Goal: Information Seeking & Learning: Learn about a topic

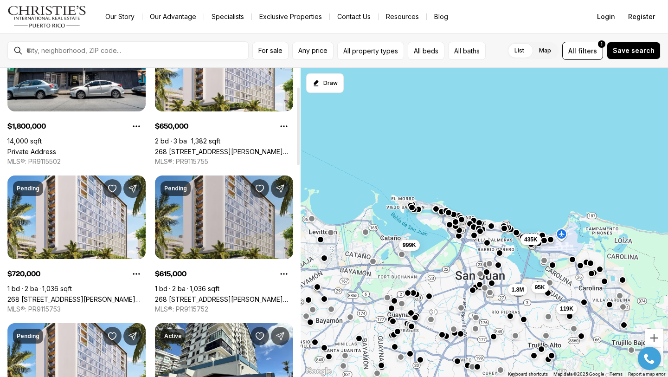
scroll to position [75, 0]
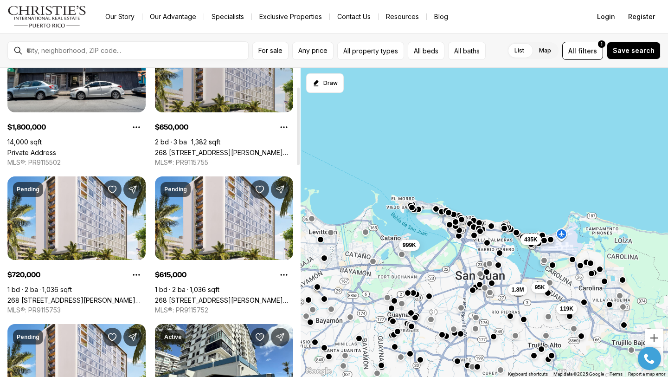
click at [192, 148] on link "268 [STREET_ADDRESS][PERSON_NAME][PERSON_NAME]" at bounding box center [224, 152] width 138 height 8
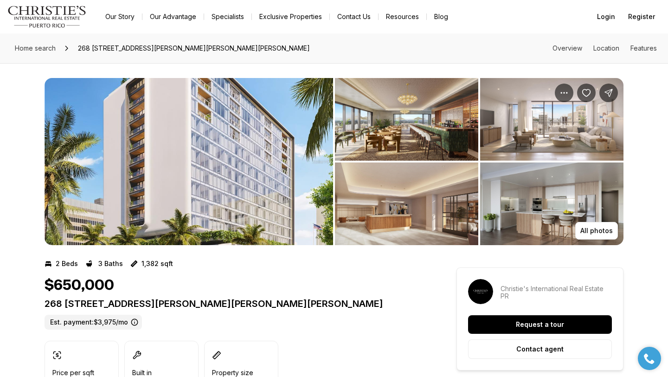
click at [199, 179] on img "View image gallery" at bounding box center [189, 161] width 289 height 167
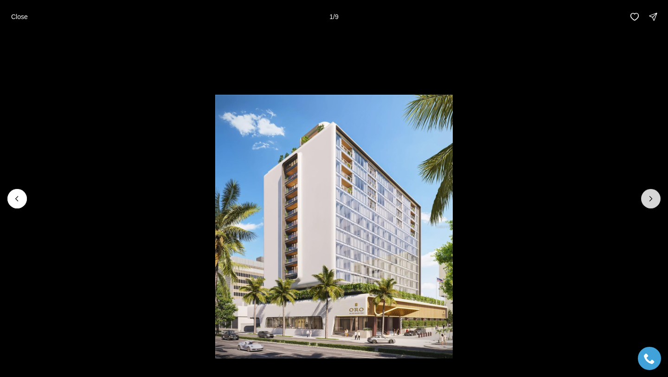
click at [652, 201] on icon "Next slide" at bounding box center [650, 198] width 9 height 9
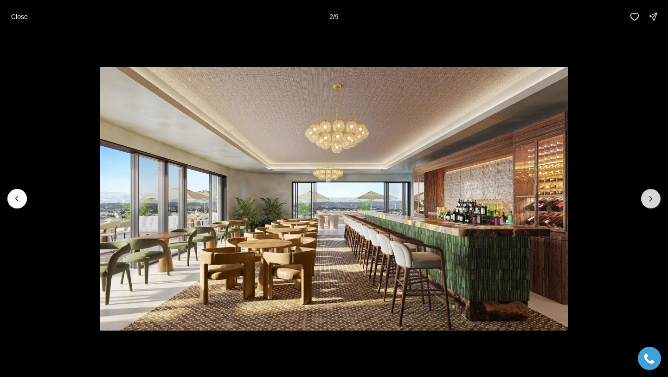
click at [652, 201] on icon "Next slide" at bounding box center [650, 198] width 9 height 9
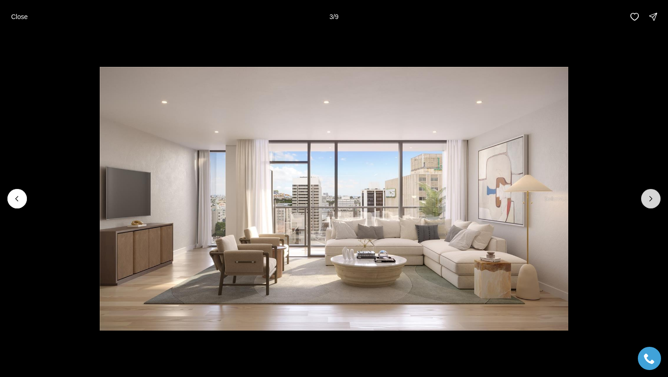
click at [652, 200] on icon "Next slide" at bounding box center [650, 198] width 9 height 9
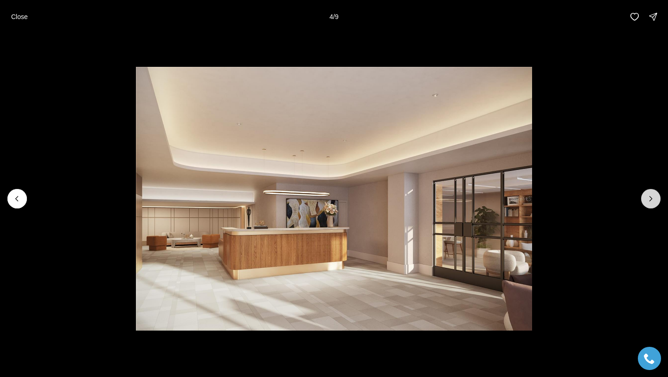
click at [652, 200] on icon "Next slide" at bounding box center [650, 198] width 9 height 9
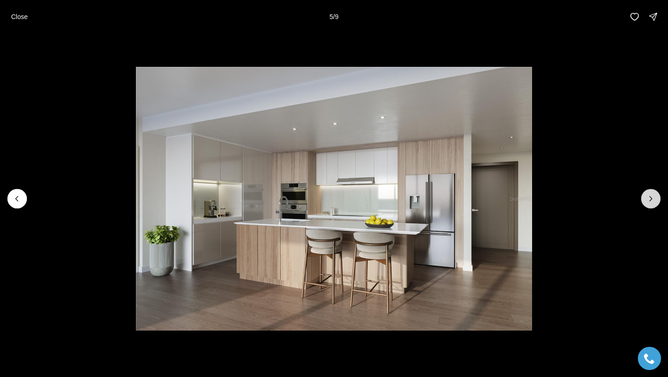
click at [652, 200] on icon "Next slide" at bounding box center [650, 198] width 9 height 9
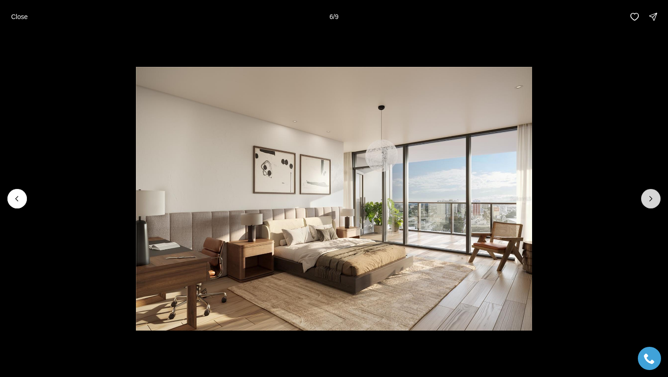
click at [652, 200] on icon "Next slide" at bounding box center [650, 198] width 9 height 9
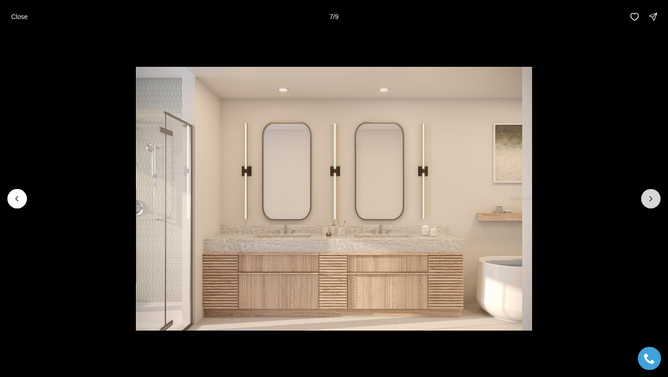
click at [652, 200] on icon "Next slide" at bounding box center [650, 198] width 9 height 9
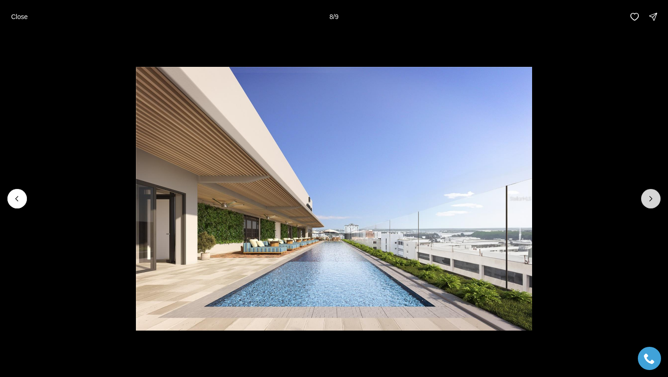
click at [652, 200] on icon "Next slide" at bounding box center [650, 198] width 9 height 9
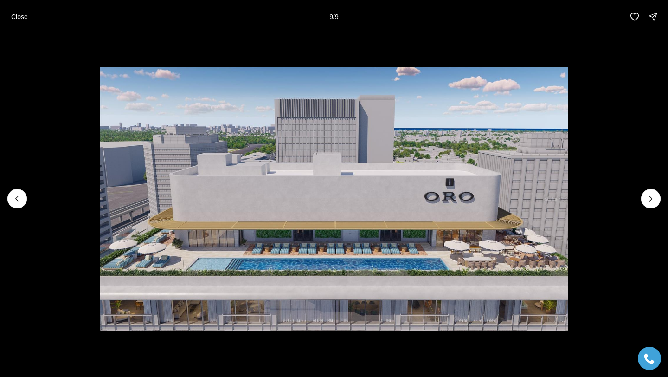
click at [652, 199] on div at bounding box center [650, 198] width 19 height 19
click at [2, 20] on div "Close 9 / 9" at bounding box center [334, 16] width 668 height 33
click at [11, 18] on p "Close" at bounding box center [19, 16] width 17 height 7
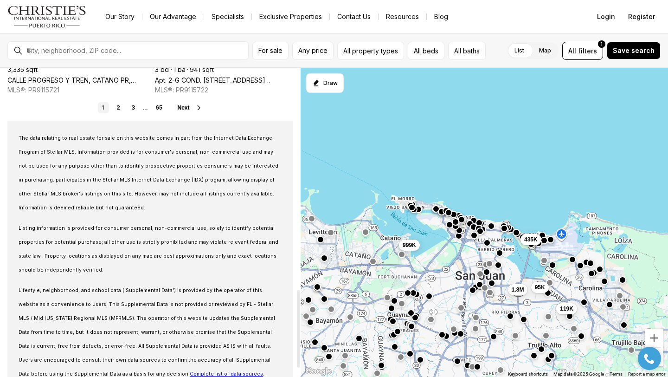
scroll to position [886, 0]
click at [117, 108] on link "2" at bounding box center [118, 106] width 11 height 11
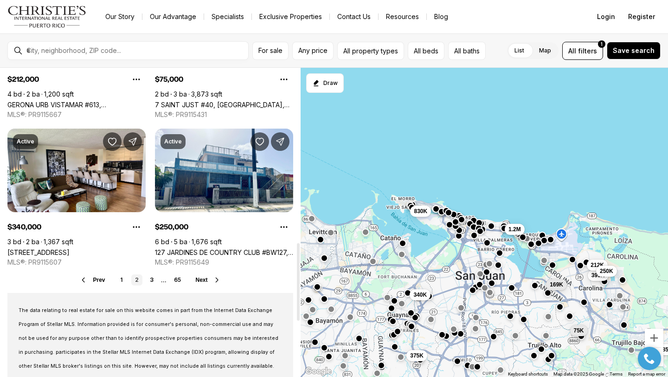
scroll to position [697, 0]
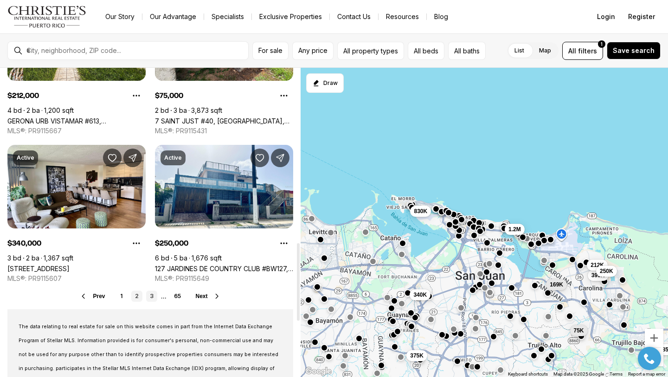
click at [150, 296] on link "3" at bounding box center [151, 295] width 11 height 11
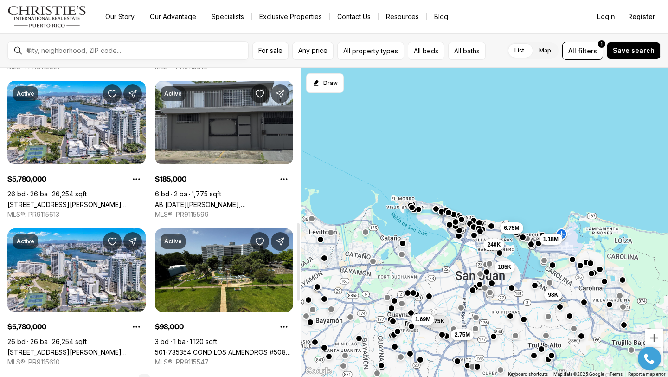
scroll to position [624, 0]
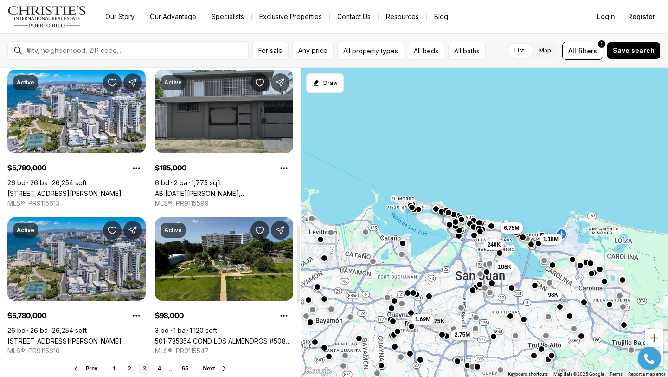
click at [45, 337] on link "[STREET_ADDRESS][PERSON_NAME][PERSON_NAME][PERSON_NAME]" at bounding box center [76, 341] width 138 height 8
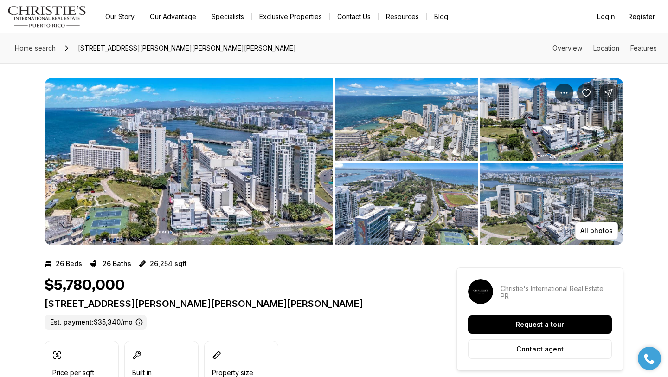
click at [88, 209] on img "View image gallery" at bounding box center [189, 161] width 289 height 167
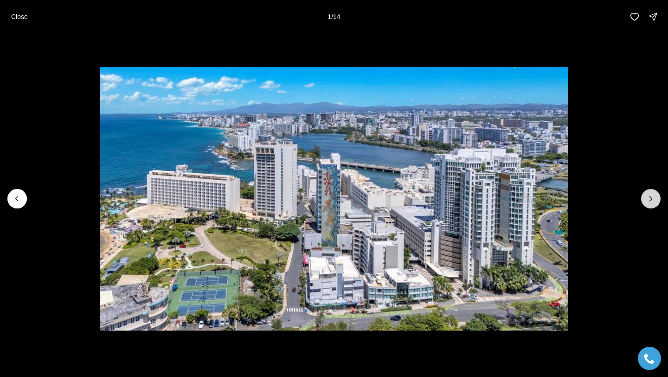
click at [648, 202] on icon "Next slide" at bounding box center [650, 198] width 9 height 9
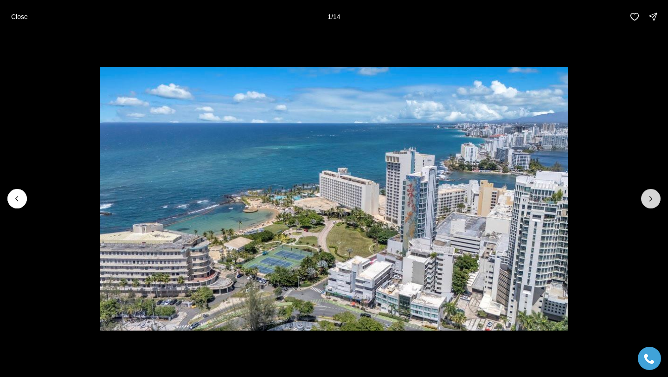
click at [648, 202] on icon "Next slide" at bounding box center [650, 198] width 9 height 9
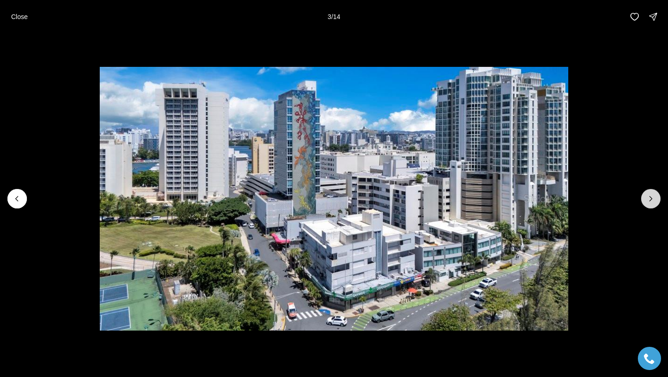
click at [648, 202] on icon "Next slide" at bounding box center [650, 198] width 9 height 9
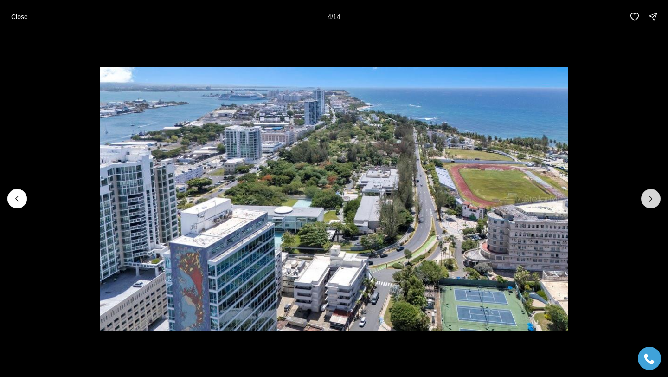
click at [648, 202] on icon "Next slide" at bounding box center [650, 198] width 9 height 9
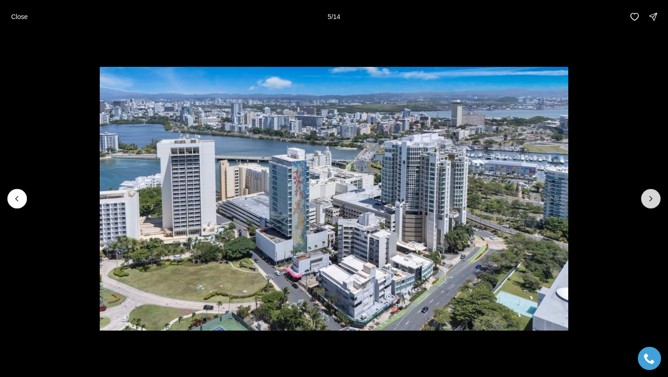
click at [648, 202] on icon "Next slide" at bounding box center [650, 198] width 9 height 9
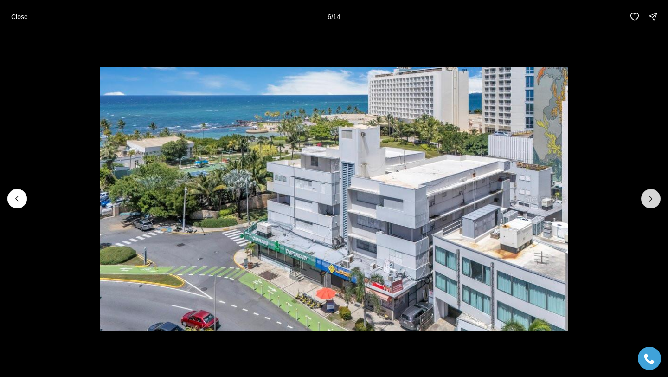
click at [648, 202] on icon "Next slide" at bounding box center [650, 198] width 9 height 9
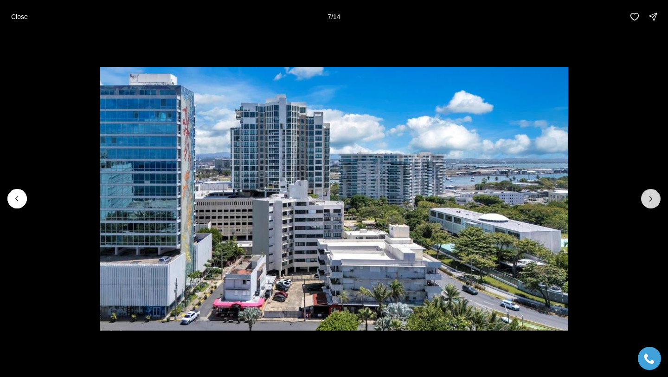
click at [648, 202] on icon "Next slide" at bounding box center [650, 198] width 9 height 9
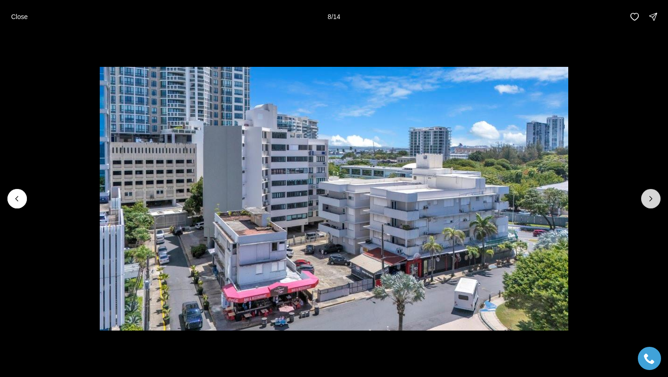
click at [648, 202] on icon "Next slide" at bounding box center [650, 198] width 9 height 9
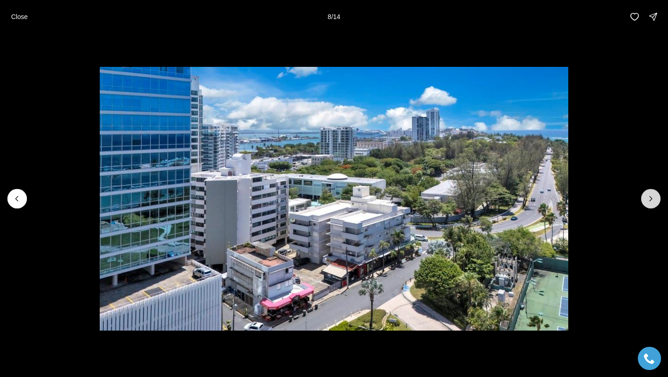
click at [648, 202] on icon "Next slide" at bounding box center [650, 198] width 9 height 9
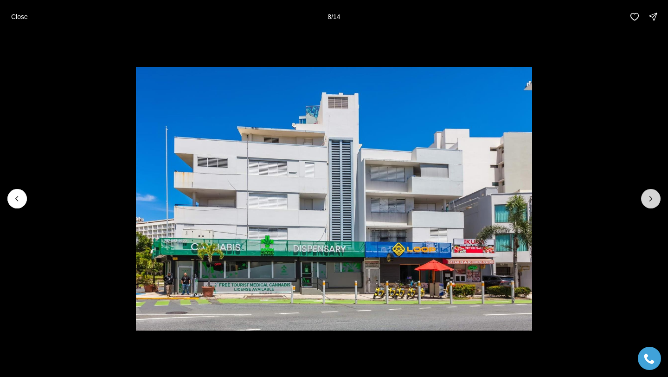
click at [648, 202] on icon "Next slide" at bounding box center [650, 198] width 9 height 9
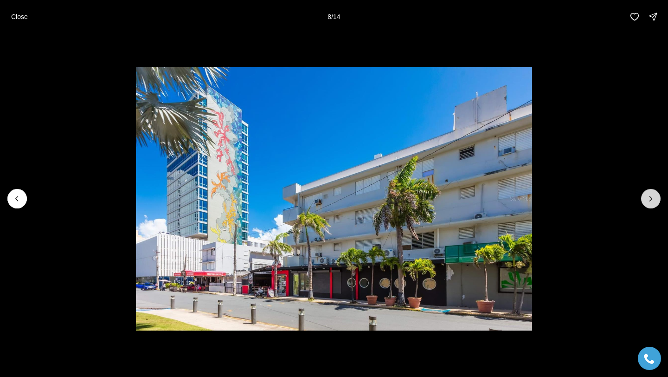
click at [648, 202] on icon "Next slide" at bounding box center [650, 198] width 9 height 9
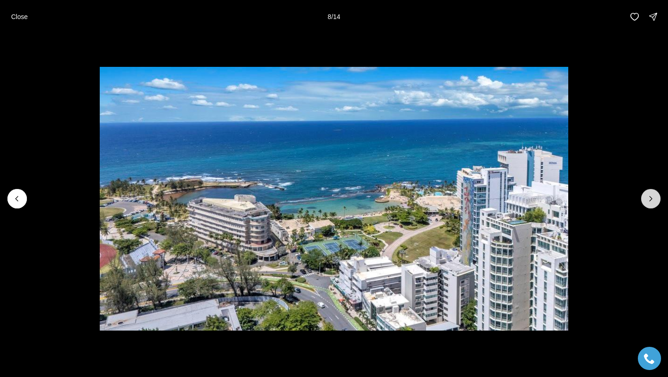
click at [648, 202] on icon "Next slide" at bounding box center [650, 198] width 9 height 9
click at [648, 202] on div at bounding box center [650, 198] width 19 height 19
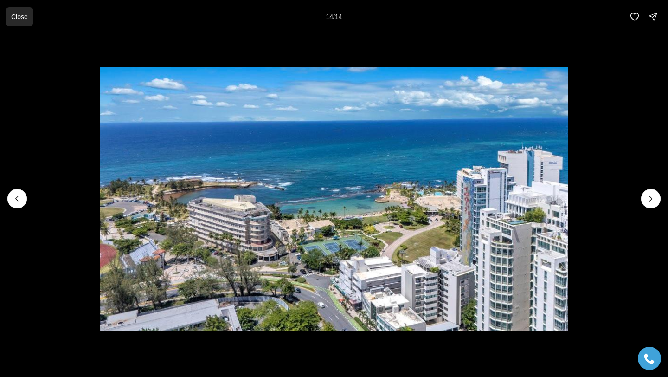
click at [30, 18] on button "Close" at bounding box center [20, 16] width 28 height 19
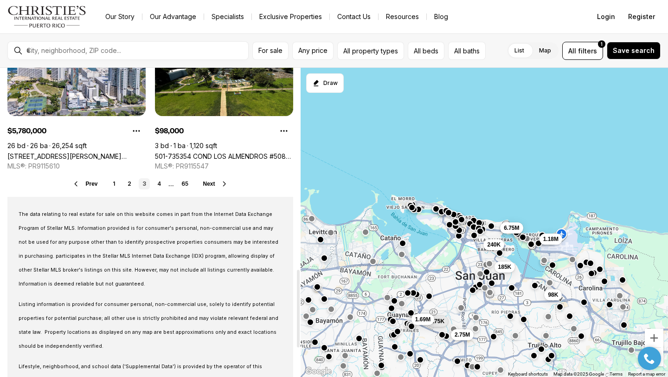
scroll to position [817, 0]
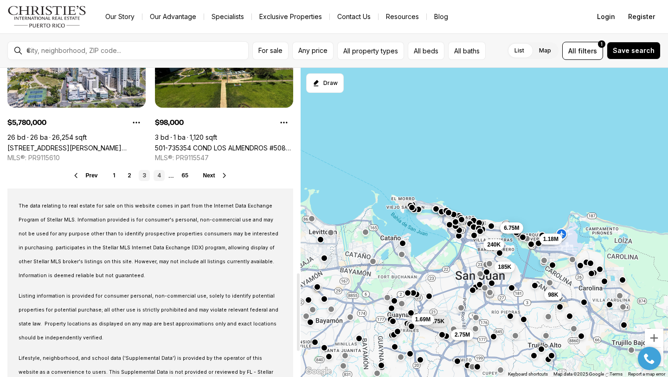
click at [160, 176] on link "4" at bounding box center [159, 175] width 11 height 11
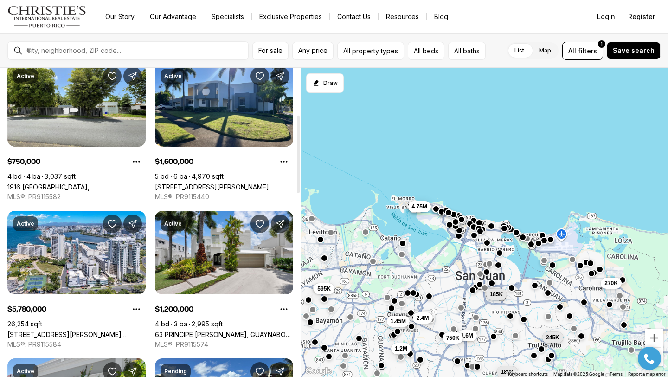
scroll to position [187, 0]
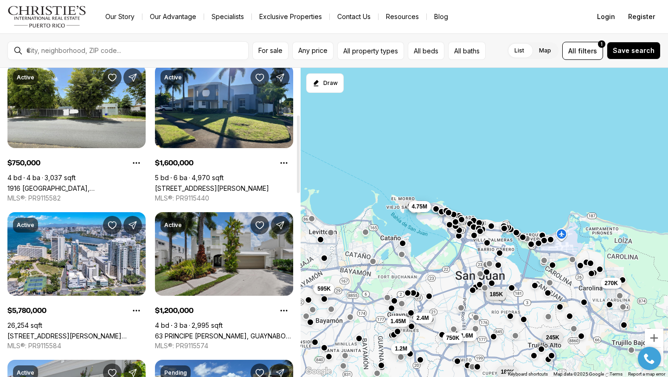
click at [196, 332] on link "63 PRINCIPE [PERSON_NAME], GUAYNABO PR, 00969" at bounding box center [224, 336] width 138 height 8
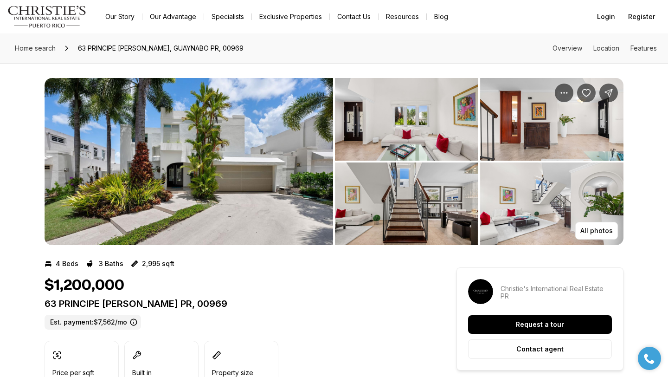
click at [235, 165] on img "View image gallery" at bounding box center [189, 161] width 289 height 167
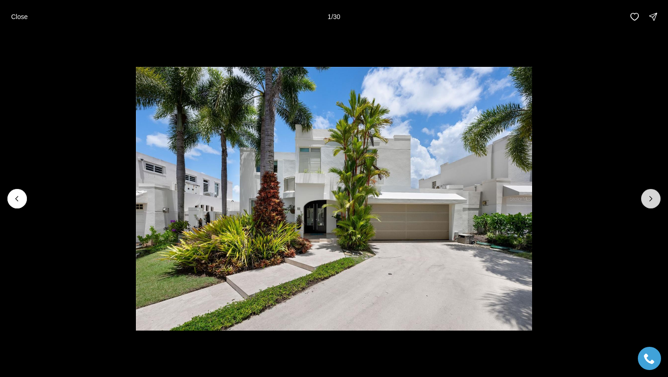
click at [650, 194] on icon "Next slide" at bounding box center [650, 198] width 9 height 9
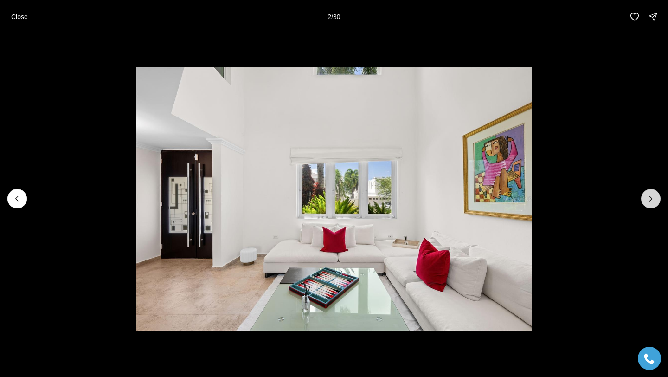
click at [650, 194] on icon "Next slide" at bounding box center [650, 198] width 9 height 9
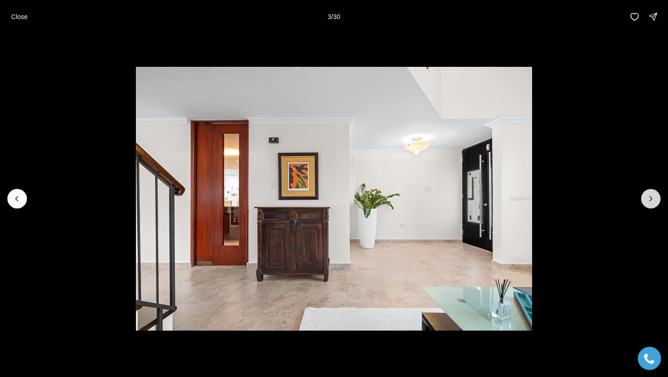
click at [650, 194] on icon "Next slide" at bounding box center [650, 198] width 9 height 9
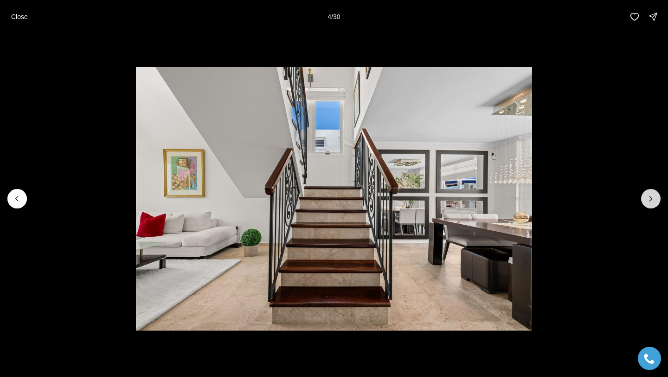
click at [650, 194] on icon "Next slide" at bounding box center [650, 198] width 9 height 9
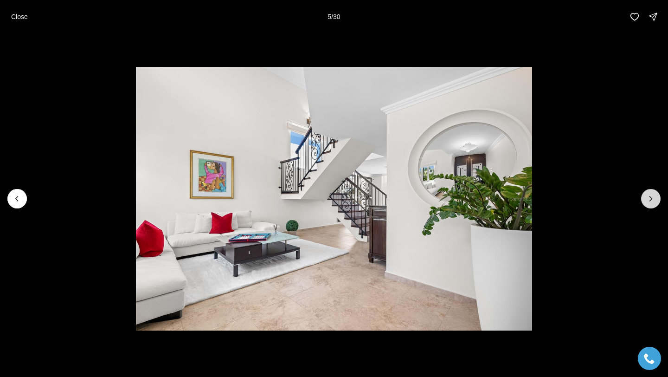
click at [649, 194] on icon "Next slide" at bounding box center [650, 198] width 9 height 9
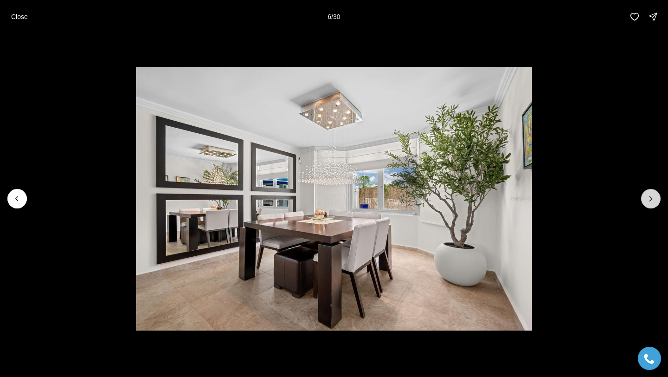
click at [649, 194] on icon "Next slide" at bounding box center [650, 198] width 9 height 9
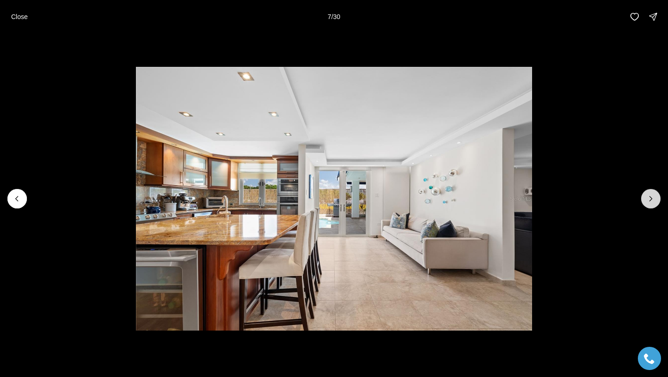
click at [649, 194] on icon "Next slide" at bounding box center [650, 198] width 9 height 9
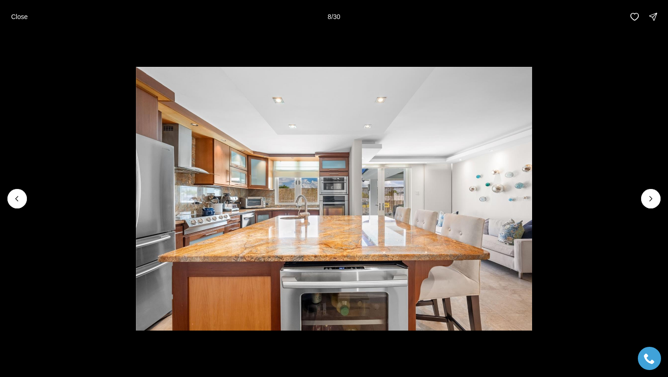
click at [9, 205] on li "8 of 30" at bounding box center [334, 198] width 668 height 330
click at [13, 202] on icon "Previous slide" at bounding box center [17, 198] width 9 height 9
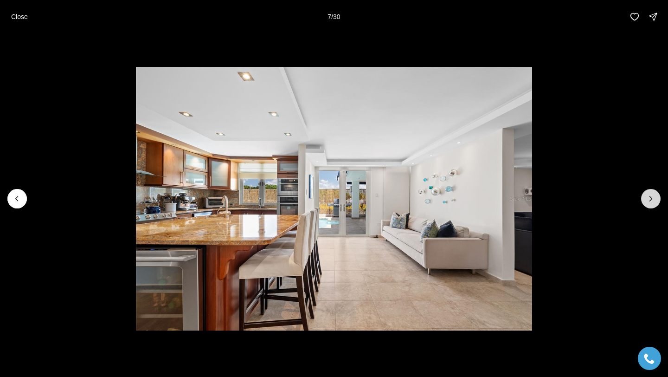
click at [644, 197] on button "Next slide" at bounding box center [650, 198] width 19 height 19
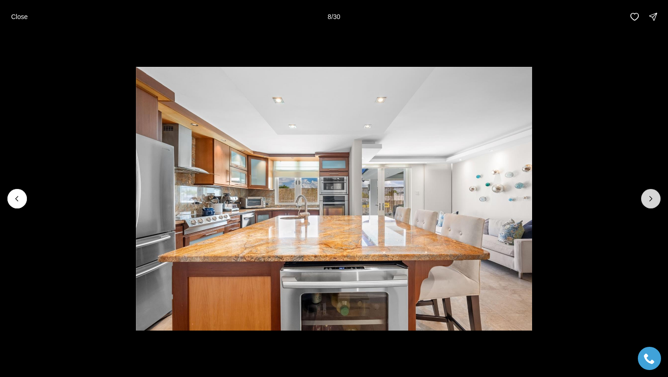
click at [644, 197] on button "Next slide" at bounding box center [650, 198] width 19 height 19
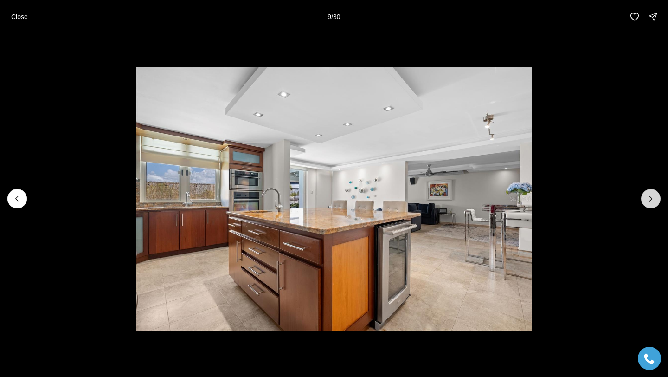
click at [644, 197] on button "Next slide" at bounding box center [650, 198] width 19 height 19
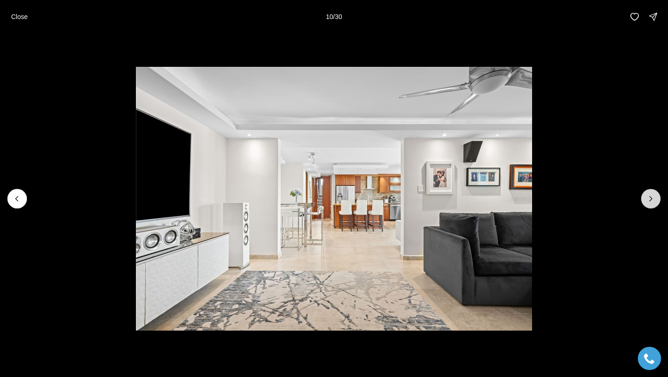
click at [644, 197] on button "Next slide" at bounding box center [650, 198] width 19 height 19
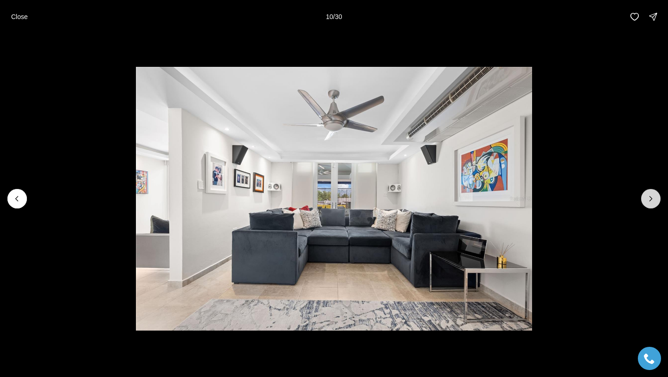
click at [644, 197] on button "Next slide" at bounding box center [650, 198] width 19 height 19
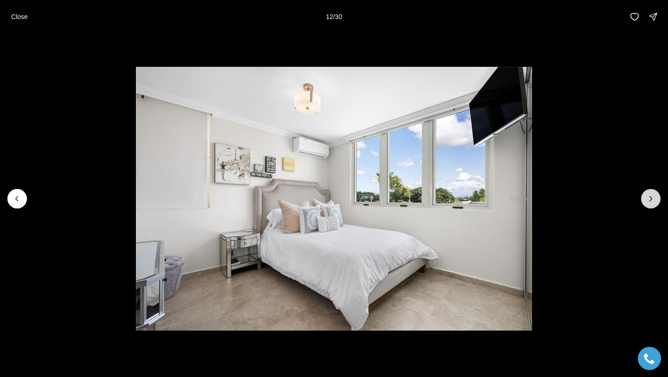
click at [644, 197] on button "Next slide" at bounding box center [650, 198] width 19 height 19
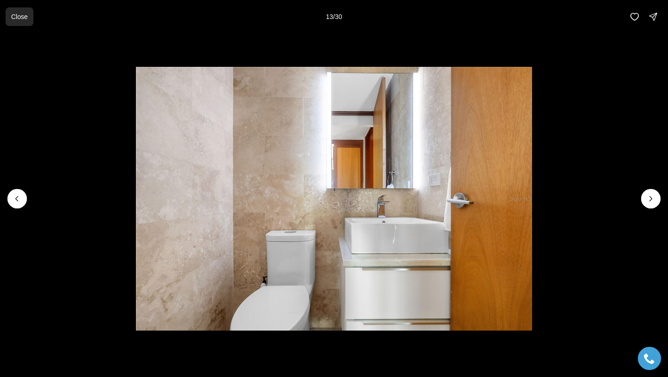
click at [27, 21] on button "Close" at bounding box center [20, 16] width 28 height 19
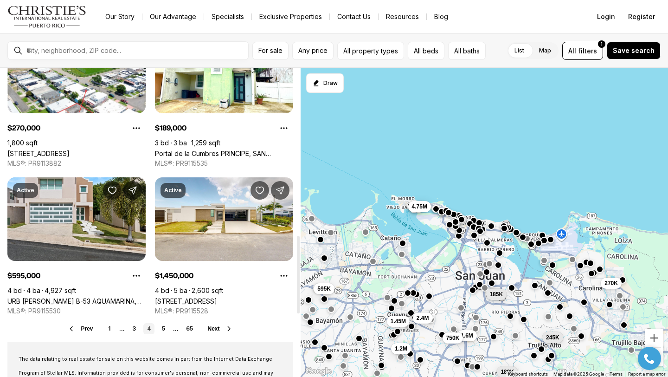
scroll to position [668, 0]
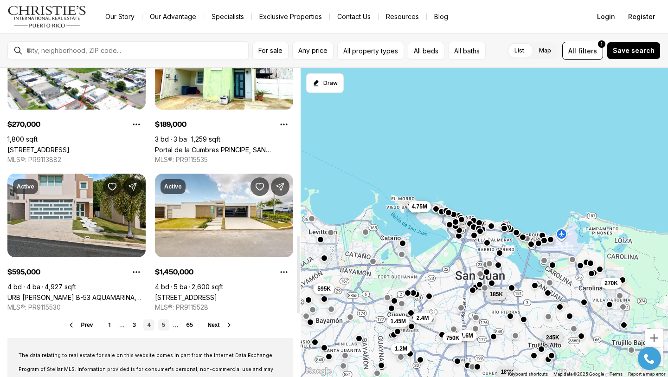
click at [165, 328] on link "5" at bounding box center [163, 324] width 11 height 11
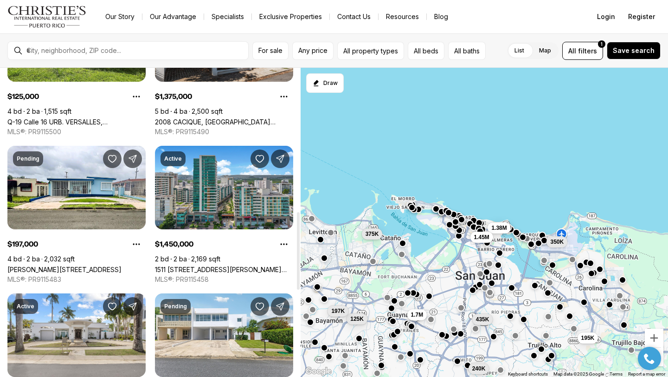
scroll to position [577, 0]
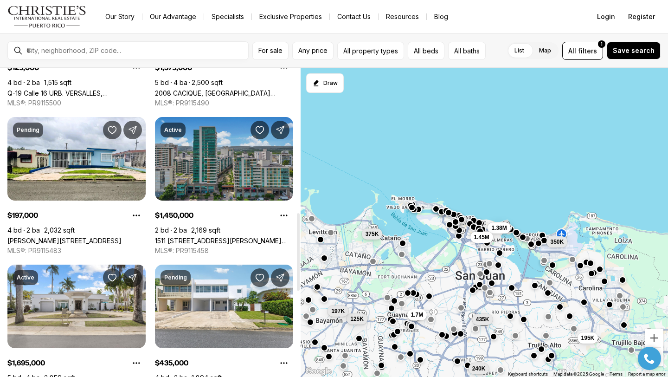
click at [200, 237] on link "1511 [STREET_ADDRESS][PERSON_NAME][PERSON_NAME][PERSON_NAME]" at bounding box center [224, 241] width 138 height 8
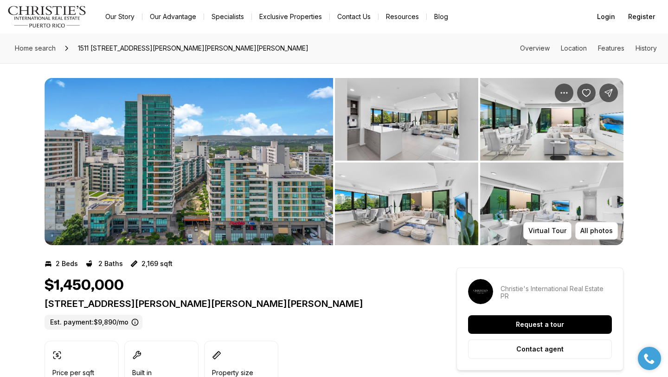
click at [203, 162] on img "View image gallery" at bounding box center [189, 161] width 289 height 167
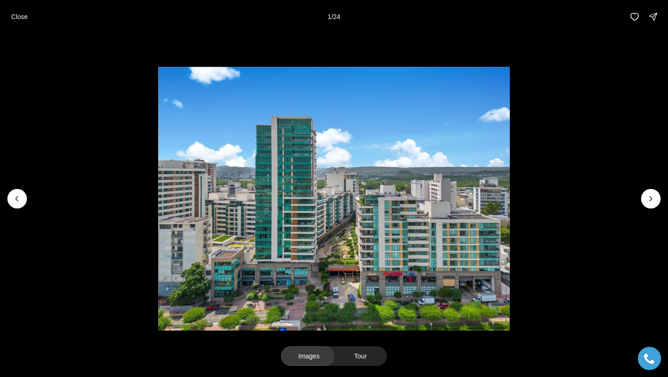
click at [639, 206] on li "1 of 24" at bounding box center [334, 198] width 668 height 330
click at [644, 202] on button "Next slide" at bounding box center [650, 198] width 19 height 19
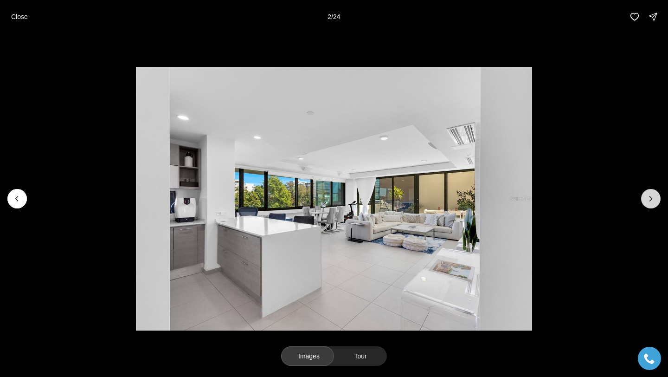
click at [644, 202] on button "Next slide" at bounding box center [650, 198] width 19 height 19
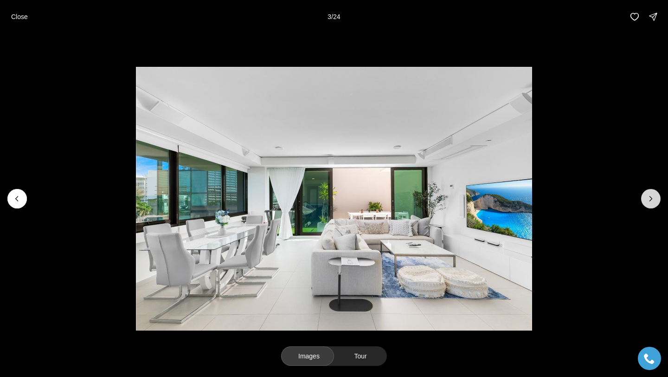
click at [644, 199] on button "Next slide" at bounding box center [650, 198] width 19 height 19
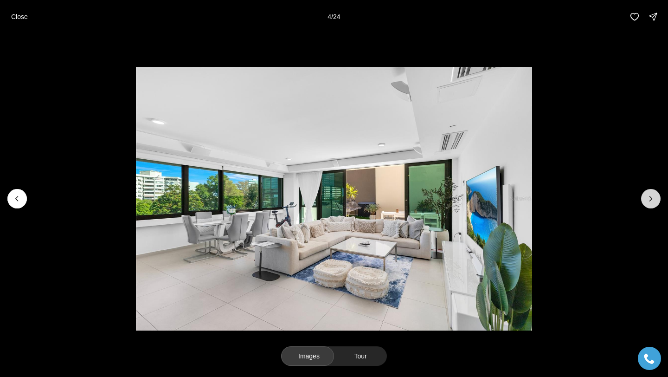
click at [643, 197] on button "Next slide" at bounding box center [650, 198] width 19 height 19
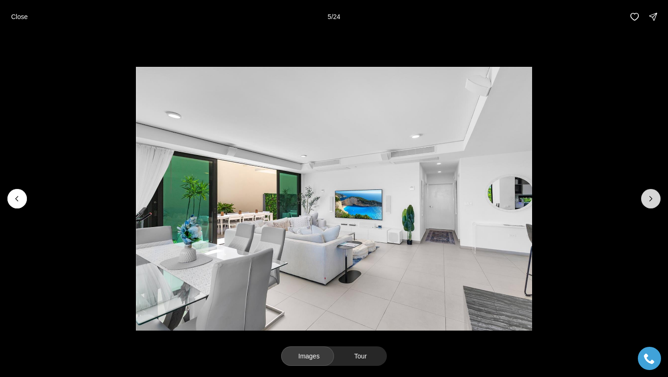
click at [643, 197] on button "Next slide" at bounding box center [650, 198] width 19 height 19
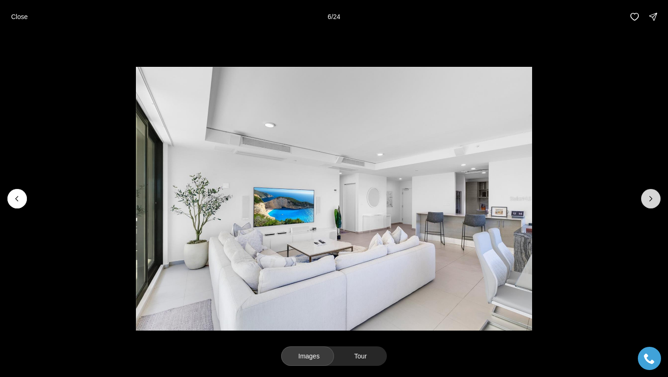
click at [643, 196] on button "Next slide" at bounding box center [650, 198] width 19 height 19
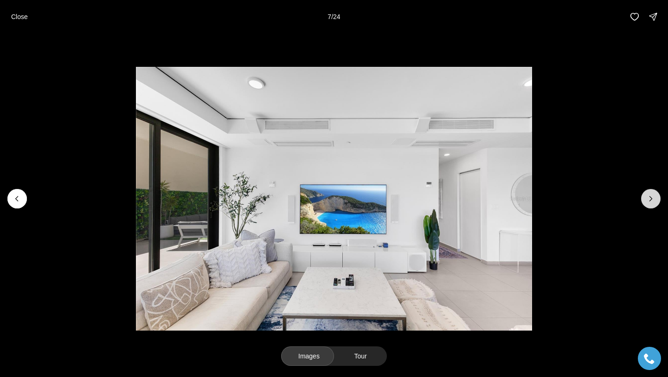
click at [643, 196] on button "Next slide" at bounding box center [650, 198] width 19 height 19
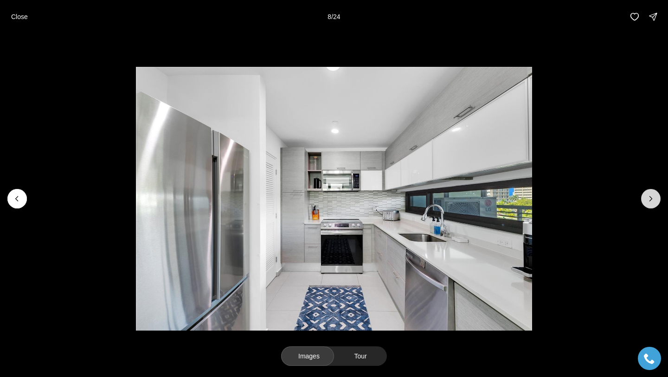
click at [643, 196] on button "Next slide" at bounding box center [650, 198] width 19 height 19
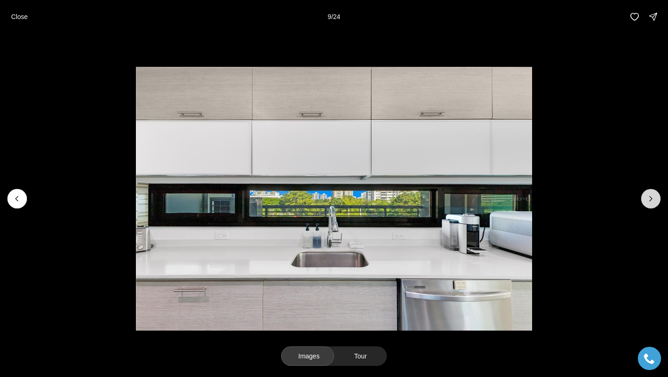
click at [643, 196] on button "Next slide" at bounding box center [650, 198] width 19 height 19
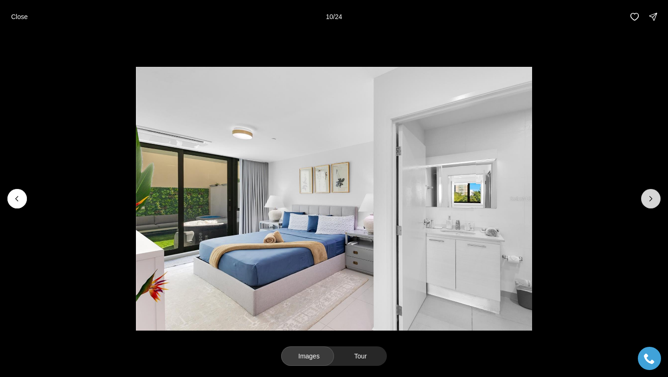
click at [643, 195] on button "Next slide" at bounding box center [650, 198] width 19 height 19
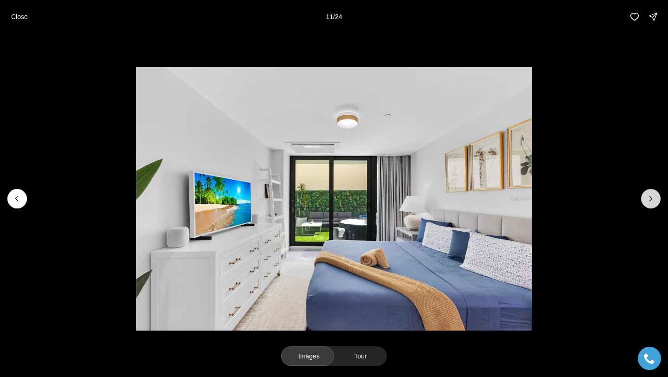
click at [643, 195] on button "Next slide" at bounding box center [650, 198] width 19 height 19
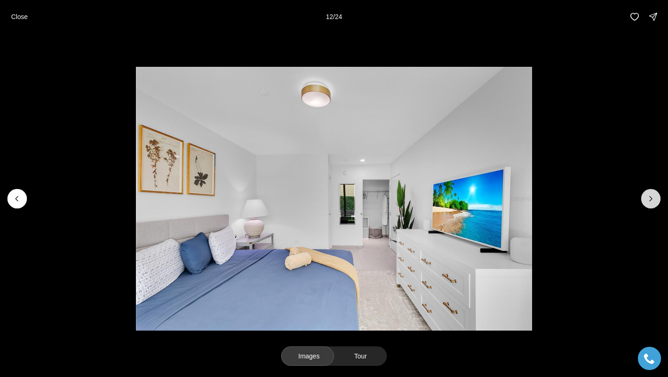
click at [643, 195] on button "Next slide" at bounding box center [650, 198] width 19 height 19
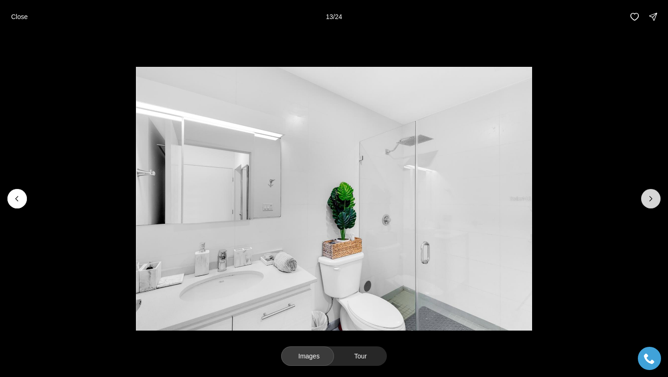
click at [643, 195] on button "Next slide" at bounding box center [650, 198] width 19 height 19
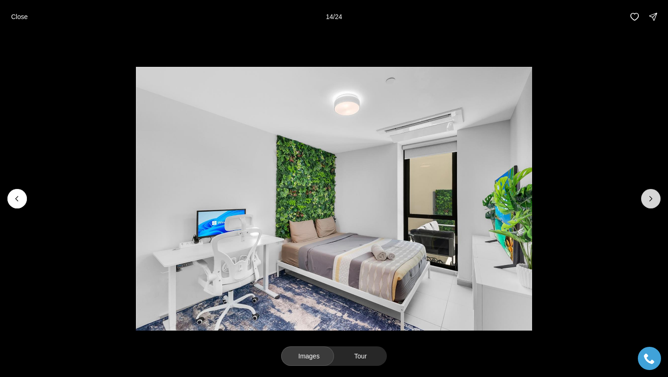
click at [643, 195] on button "Next slide" at bounding box center [650, 198] width 19 height 19
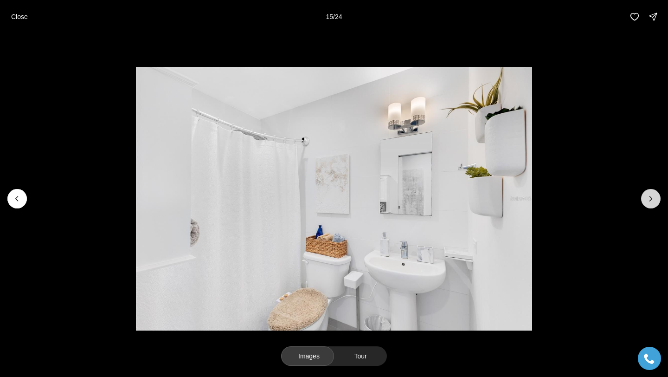
click at [643, 195] on button "Next slide" at bounding box center [650, 198] width 19 height 19
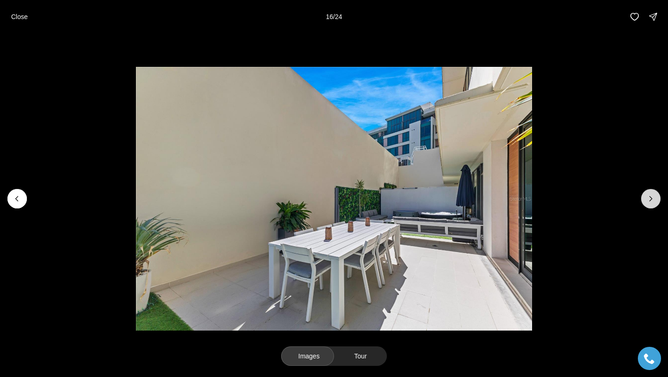
click at [643, 195] on button "Next slide" at bounding box center [650, 198] width 19 height 19
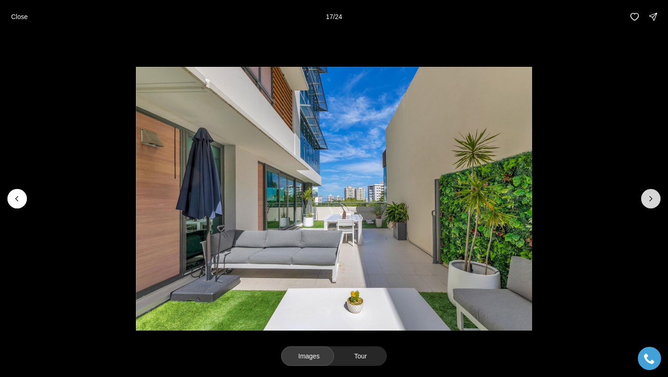
click at [643, 195] on button "Next slide" at bounding box center [650, 198] width 19 height 19
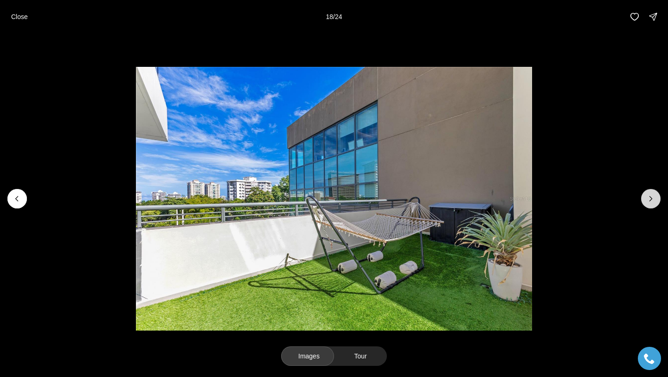
click at [643, 195] on button "Next slide" at bounding box center [650, 198] width 19 height 19
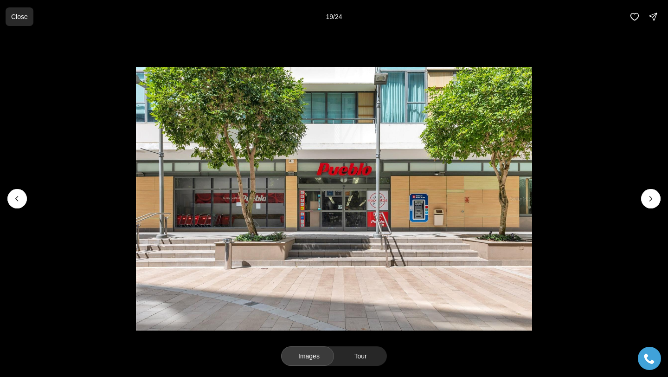
click at [18, 21] on button "Close" at bounding box center [20, 16] width 28 height 19
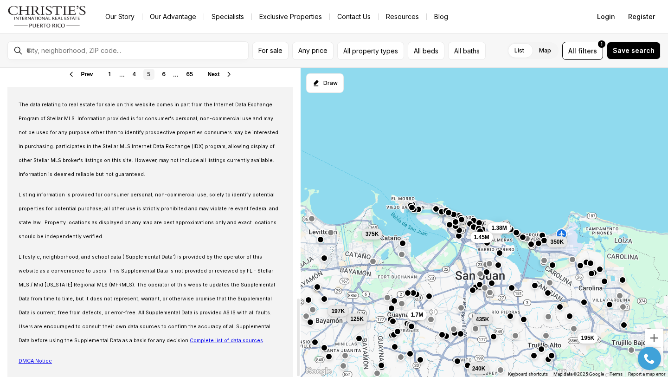
scroll to position [865, 0]
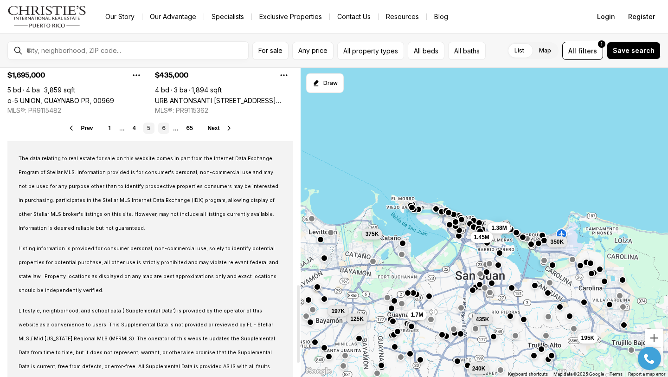
click at [162, 129] on link "6" at bounding box center [163, 127] width 11 height 11
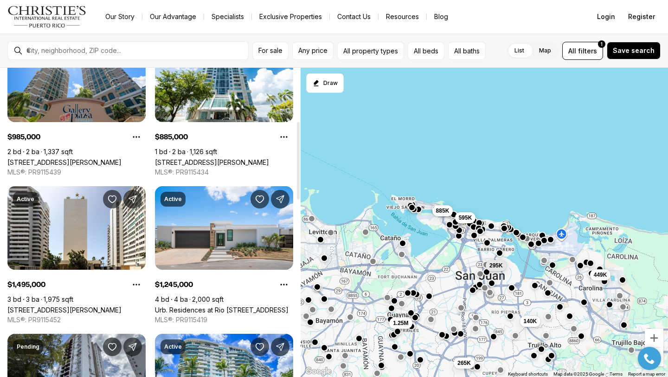
scroll to position [211, 0]
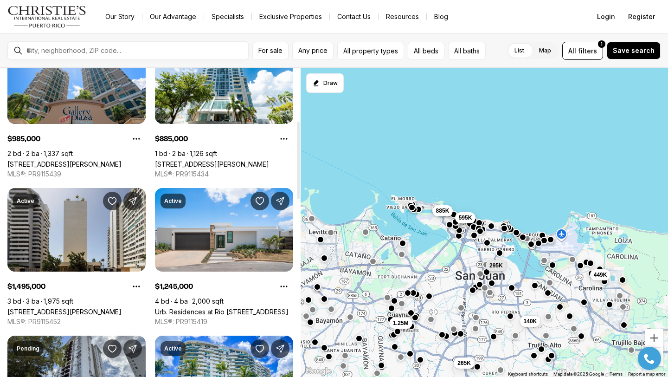
click at [81, 308] on link "1501 ASHFORD AVENUE #9A, SAN JUAN PR, 00911" at bounding box center [64, 312] width 114 height 8
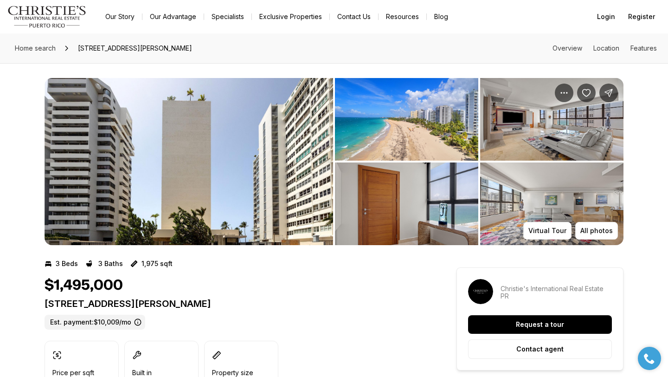
click at [177, 172] on img "View image gallery" at bounding box center [189, 161] width 289 height 167
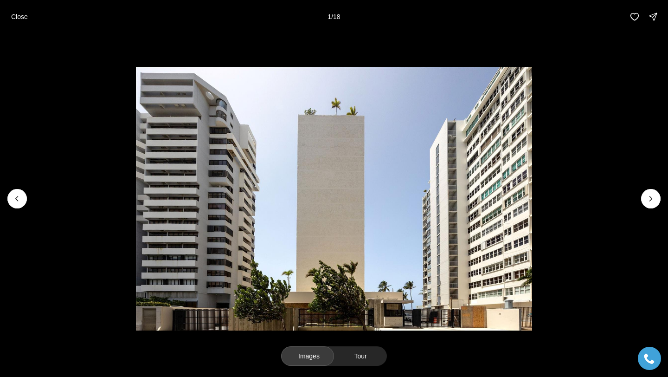
click at [659, 212] on li "1 of 18" at bounding box center [334, 198] width 668 height 330
click at [655, 207] on li "1 of 18" at bounding box center [334, 198] width 668 height 330
click at [656, 204] on button "Next slide" at bounding box center [650, 198] width 19 height 19
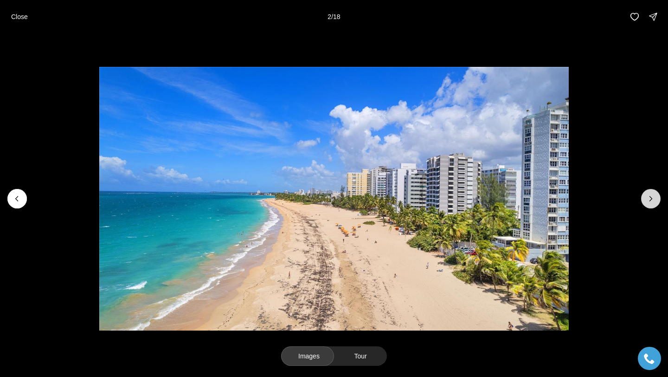
click at [655, 204] on button "Next slide" at bounding box center [650, 198] width 19 height 19
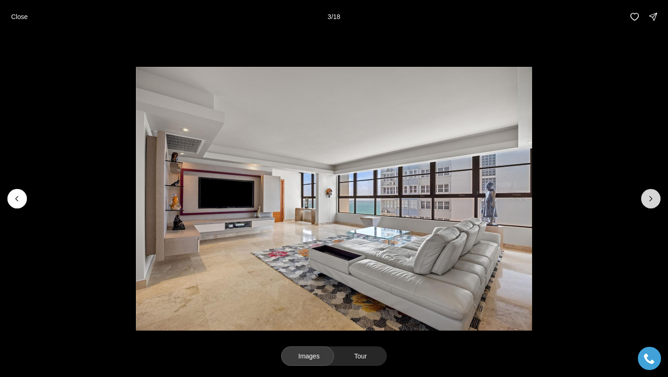
click at [655, 204] on button "Next slide" at bounding box center [650, 198] width 19 height 19
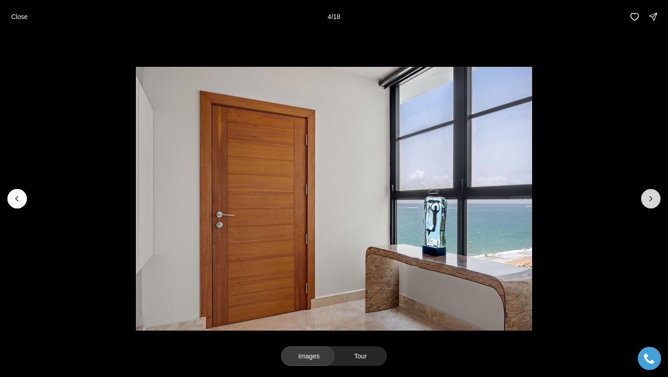
click at [651, 199] on icon "Next slide" at bounding box center [651, 198] width 2 height 5
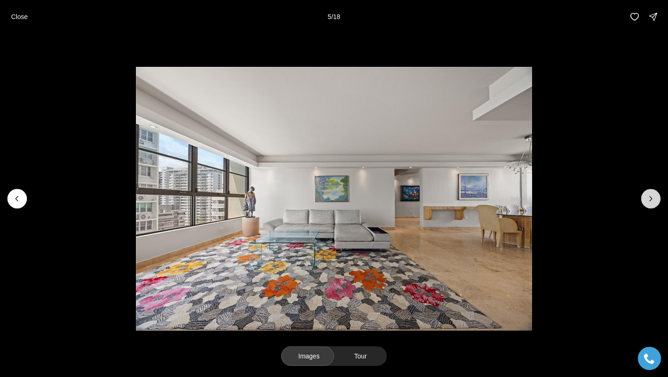
click at [651, 199] on icon "Next slide" at bounding box center [651, 198] width 2 height 5
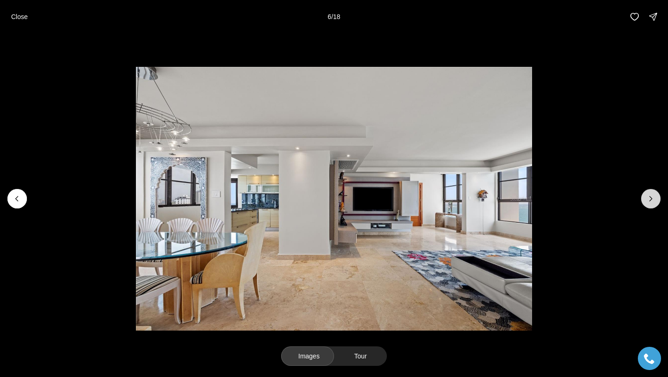
click at [651, 199] on icon "Next slide" at bounding box center [651, 198] width 2 height 5
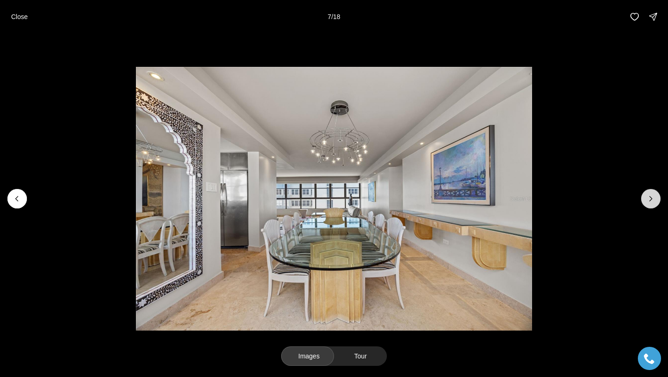
click at [650, 199] on icon "Next slide" at bounding box center [650, 198] width 9 height 9
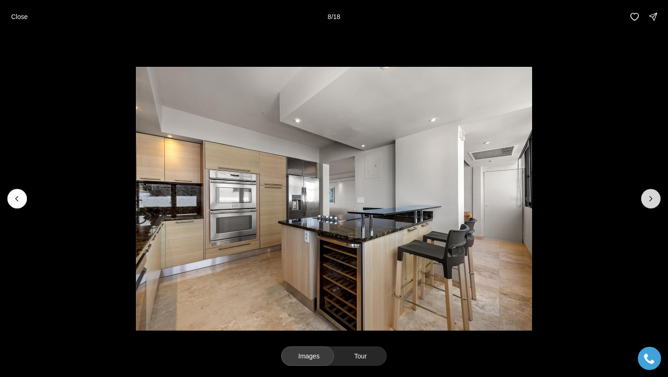
click at [650, 198] on icon "Next slide" at bounding box center [650, 198] width 9 height 9
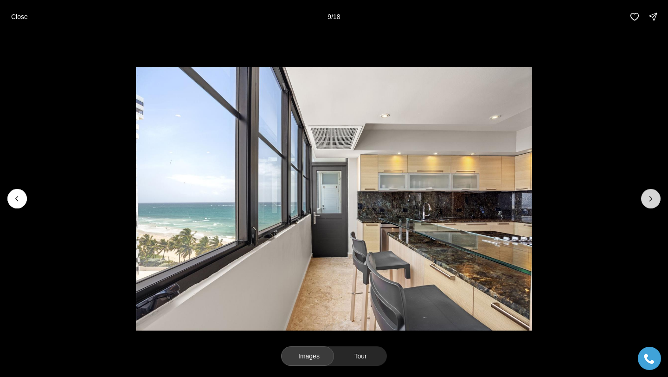
click at [650, 198] on icon "Next slide" at bounding box center [650, 198] width 9 height 9
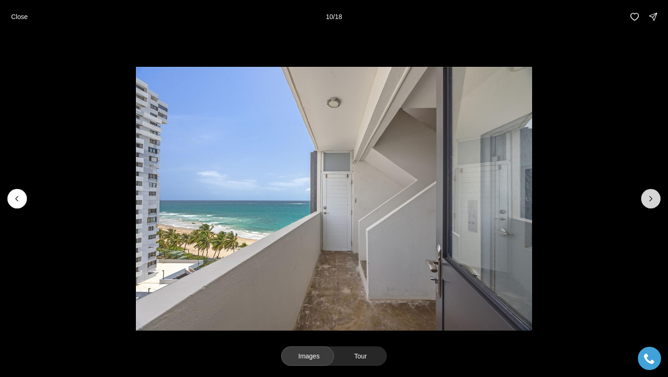
click at [650, 198] on icon "Next slide" at bounding box center [650, 198] width 9 height 9
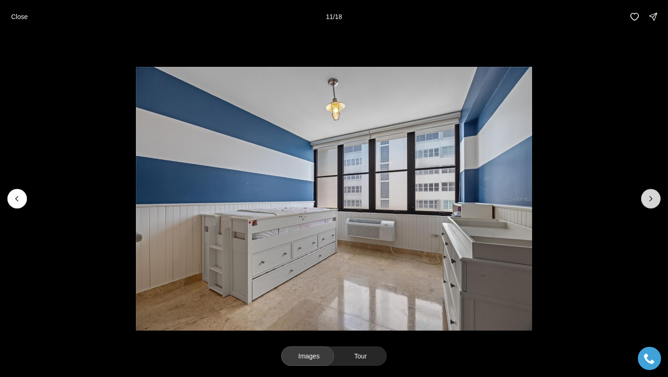
click at [649, 198] on icon "Next slide" at bounding box center [650, 198] width 9 height 9
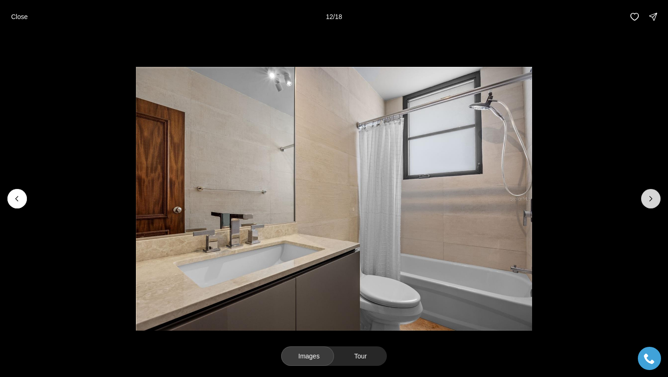
click at [649, 198] on icon "Next slide" at bounding box center [650, 198] width 9 height 9
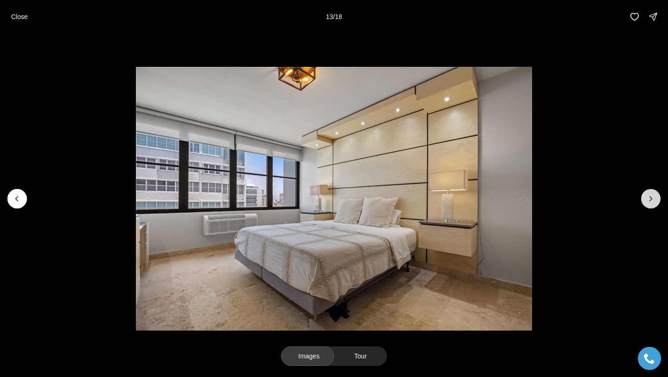
click at [649, 197] on icon "Next slide" at bounding box center [650, 198] width 9 height 9
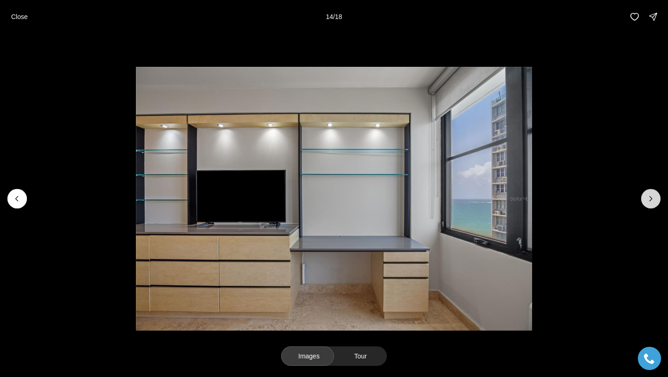
click at [649, 197] on icon "Next slide" at bounding box center [650, 198] width 9 height 9
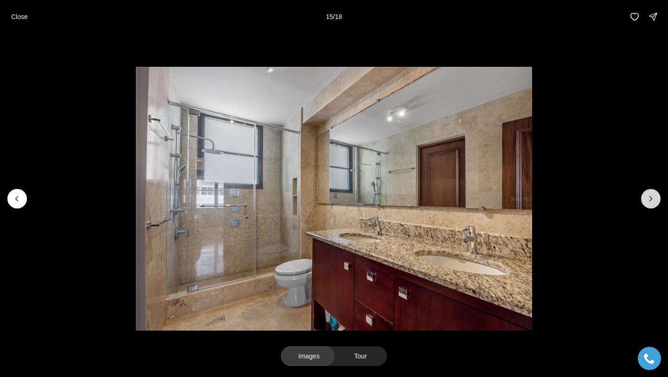
click at [649, 197] on icon "Next slide" at bounding box center [650, 198] width 9 height 9
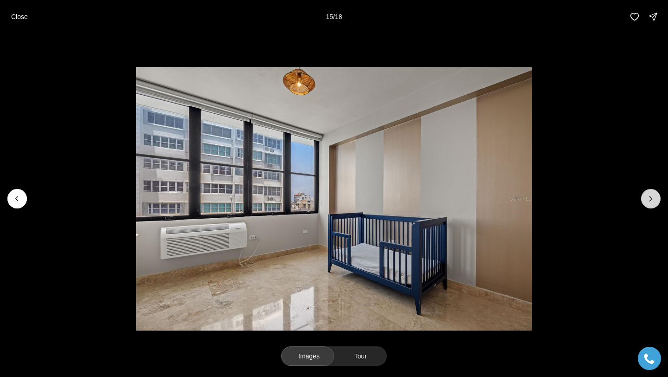
click at [653, 200] on icon "Next slide" at bounding box center [650, 198] width 9 height 9
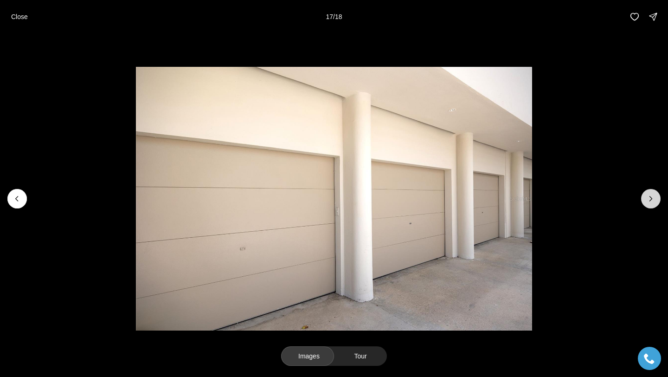
click at [653, 200] on icon "Next slide" at bounding box center [650, 198] width 9 height 9
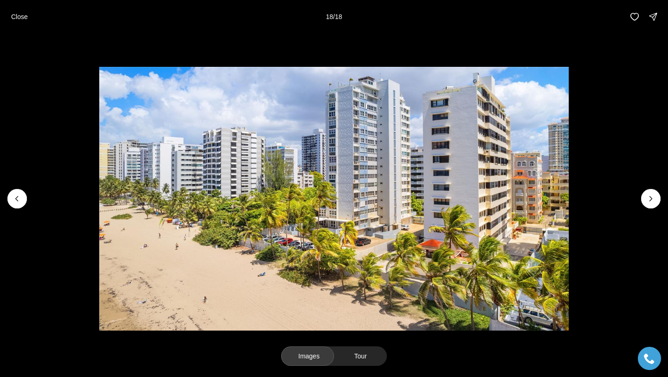
click at [653, 200] on div at bounding box center [650, 198] width 19 height 19
click at [652, 200] on div at bounding box center [650, 198] width 19 height 19
click at [28, 20] on button "Close" at bounding box center [20, 16] width 28 height 19
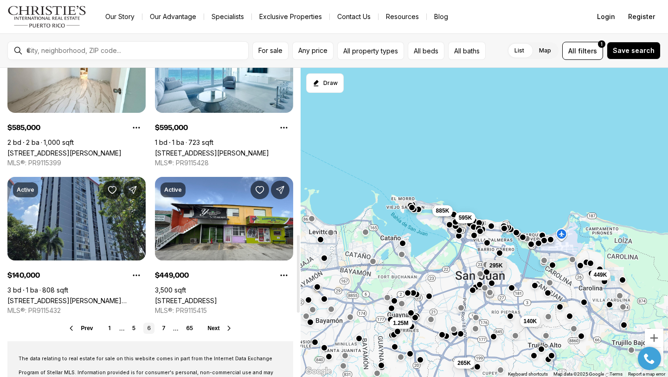
scroll to position [679, 0]
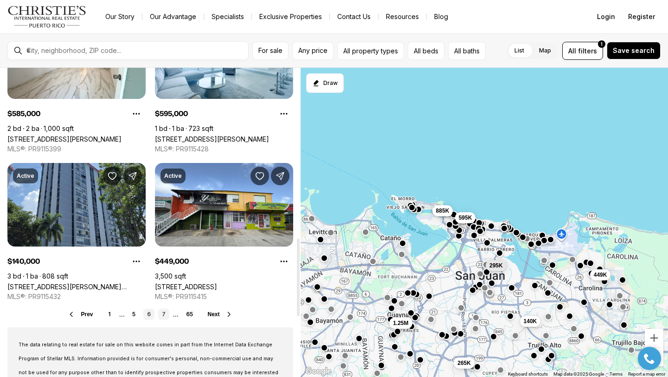
click at [162, 316] on link "7" at bounding box center [163, 313] width 11 height 11
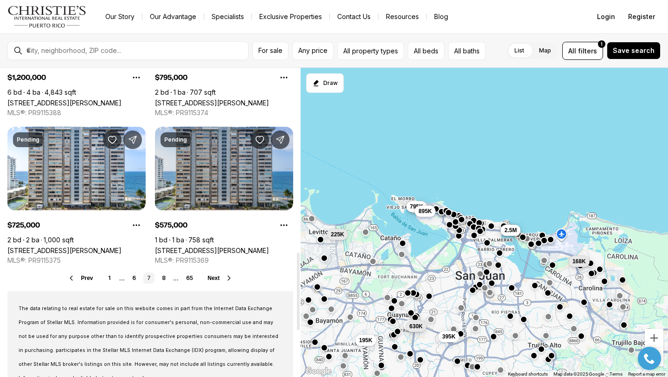
scroll to position [735, 0]
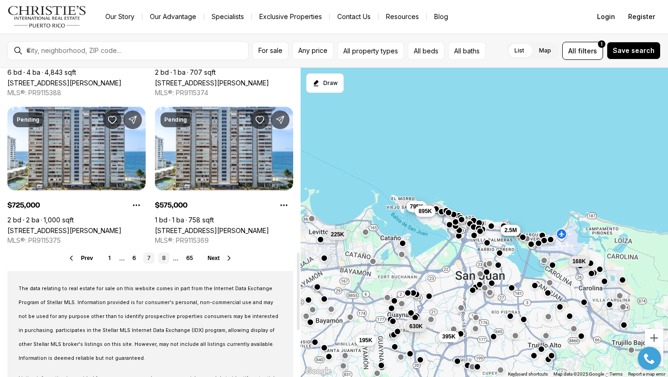
click at [159, 255] on link "8" at bounding box center [163, 257] width 11 height 11
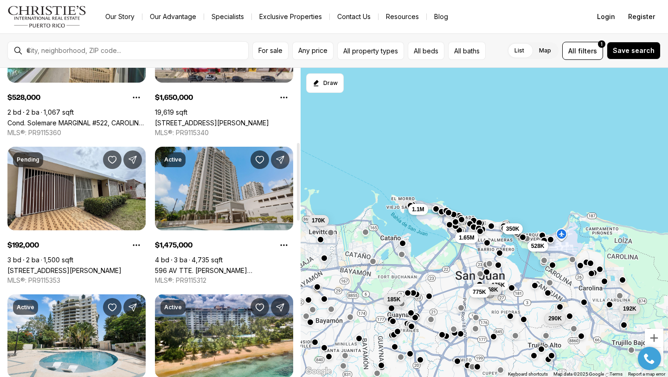
scroll to position [327, 0]
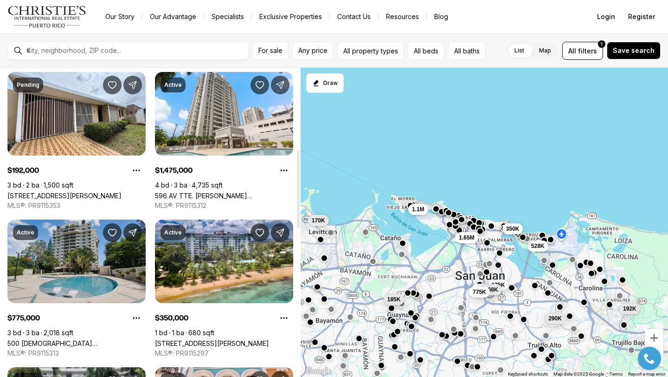
click at [119, 339] on link "500 [DEMOGRAPHIC_DATA] [STREET_ADDRESS][PERSON_NAME]" at bounding box center [76, 343] width 138 height 8
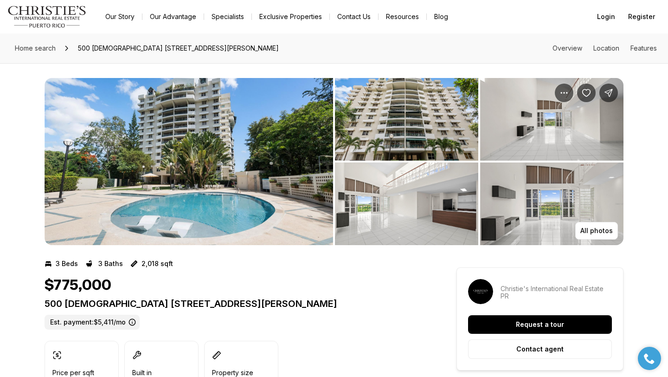
click at [288, 115] on img "View image gallery" at bounding box center [189, 161] width 289 height 167
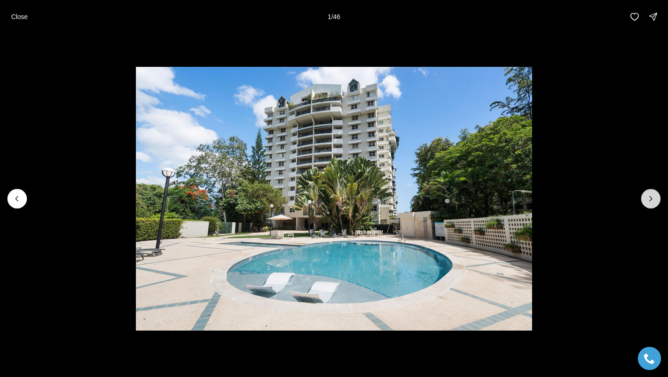
click at [657, 193] on button "Next slide" at bounding box center [650, 198] width 19 height 19
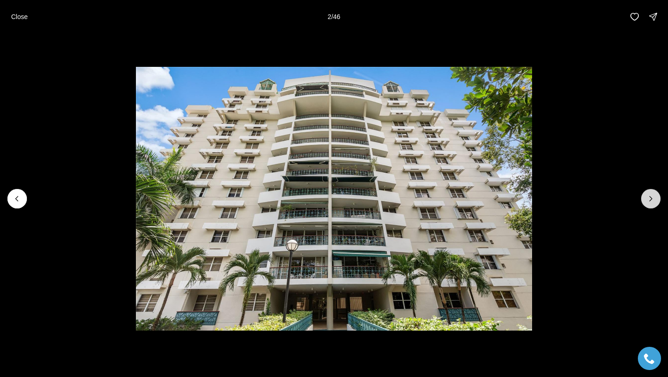
click at [657, 193] on button "Next slide" at bounding box center [650, 198] width 19 height 19
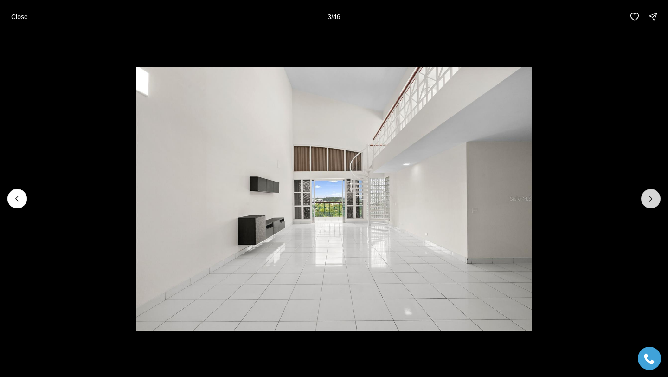
click at [657, 193] on button "Next slide" at bounding box center [650, 198] width 19 height 19
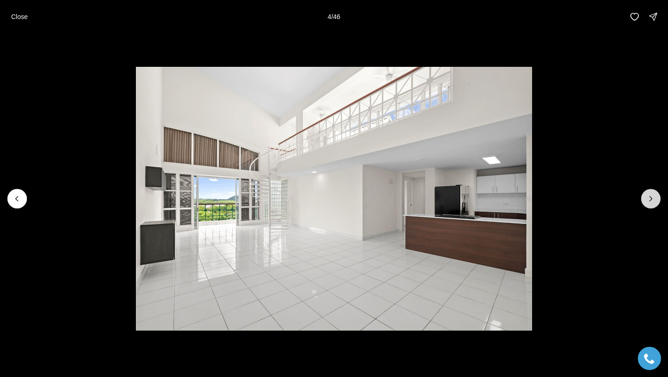
click at [657, 193] on button "Next slide" at bounding box center [650, 198] width 19 height 19
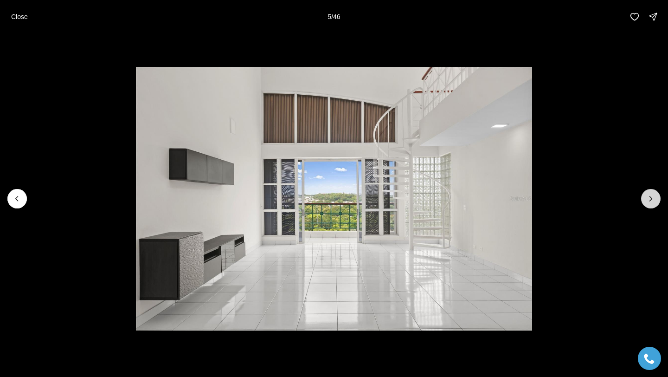
click at [657, 193] on button "Next slide" at bounding box center [650, 198] width 19 height 19
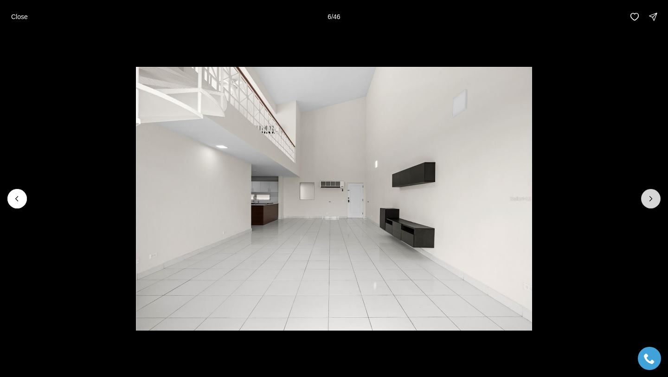
click at [657, 193] on button "Next slide" at bounding box center [650, 198] width 19 height 19
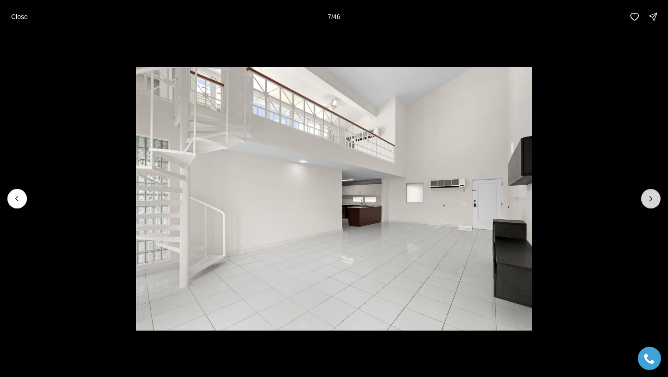
click at [657, 193] on button "Next slide" at bounding box center [650, 198] width 19 height 19
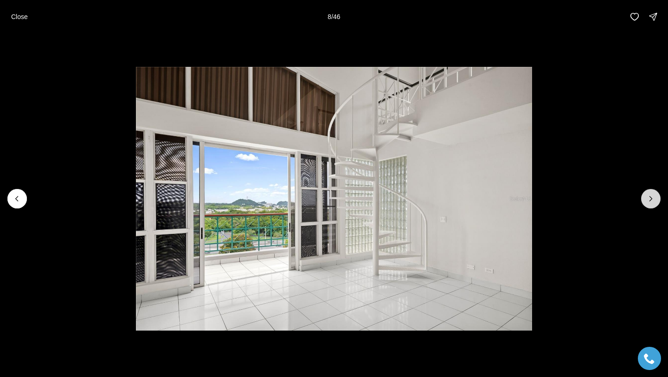
click at [657, 193] on button "Next slide" at bounding box center [650, 198] width 19 height 19
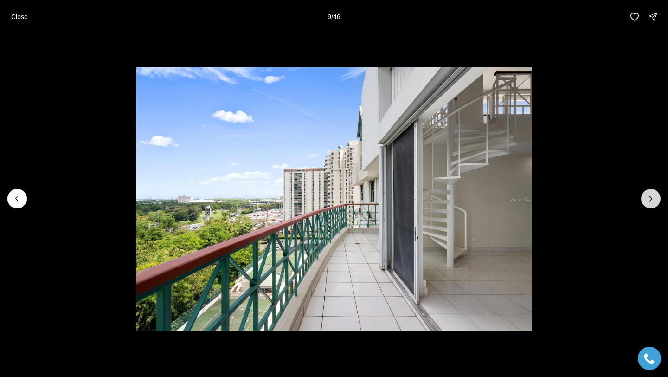
click at [657, 193] on button "Next slide" at bounding box center [650, 198] width 19 height 19
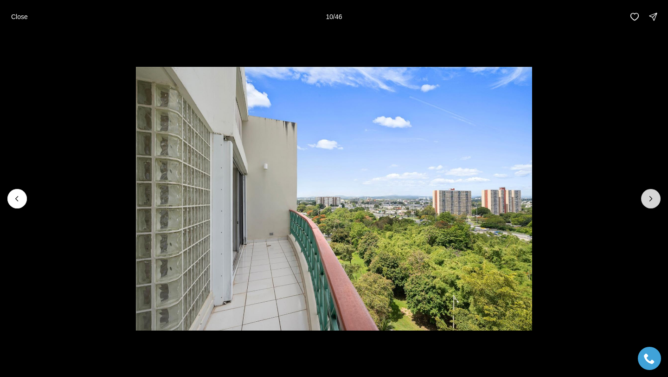
click at [657, 193] on button "Next slide" at bounding box center [650, 198] width 19 height 19
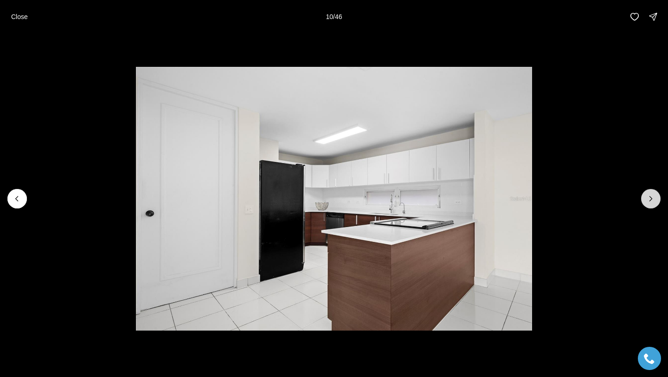
click at [657, 193] on button "Next slide" at bounding box center [650, 198] width 19 height 19
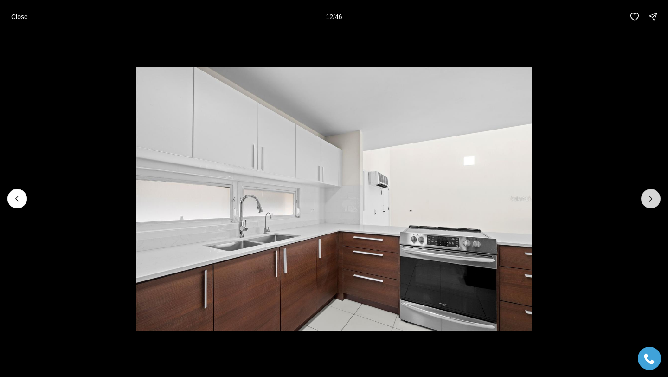
click at [657, 193] on button "Next slide" at bounding box center [650, 198] width 19 height 19
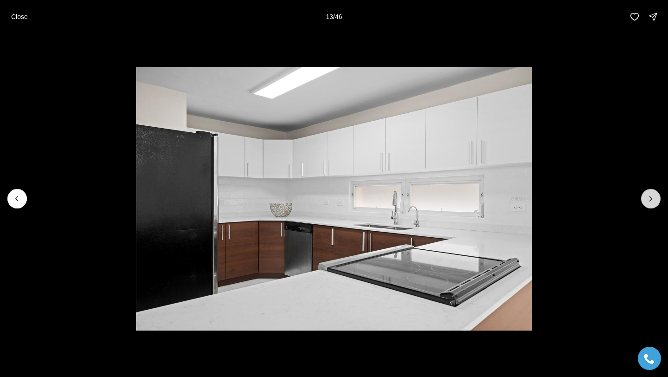
click at [657, 193] on button "Next slide" at bounding box center [650, 198] width 19 height 19
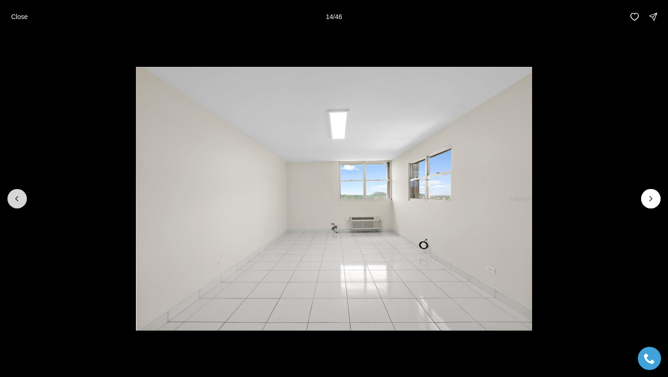
click at [14, 195] on icon "Previous slide" at bounding box center [17, 198] width 9 height 9
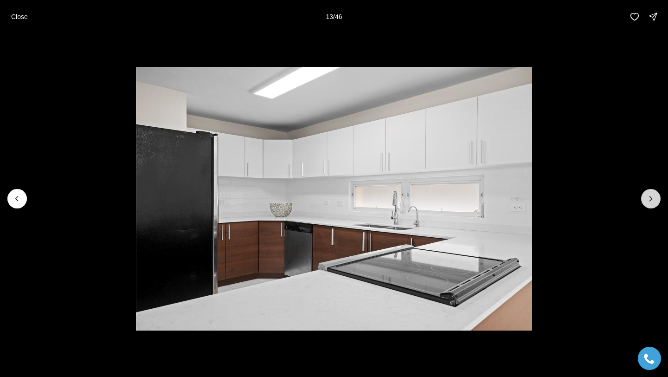
click at [647, 200] on icon "Next slide" at bounding box center [650, 198] width 9 height 9
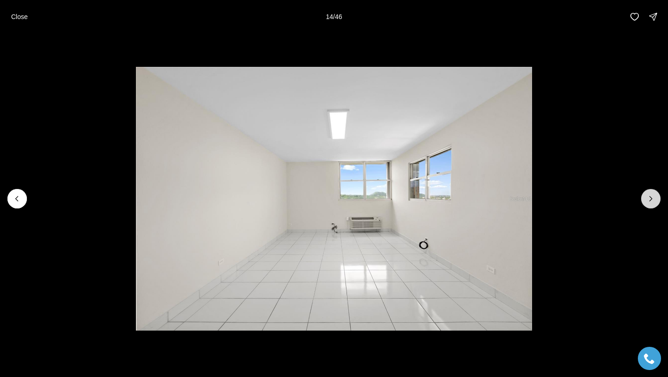
click at [647, 200] on icon "Next slide" at bounding box center [650, 198] width 9 height 9
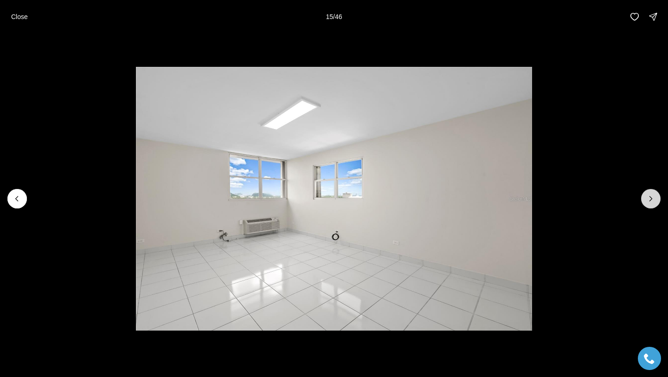
click at [647, 200] on icon "Next slide" at bounding box center [650, 198] width 9 height 9
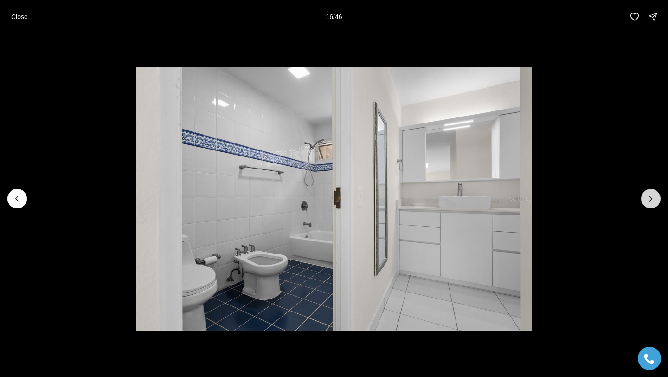
click at [647, 200] on icon "Next slide" at bounding box center [650, 198] width 9 height 9
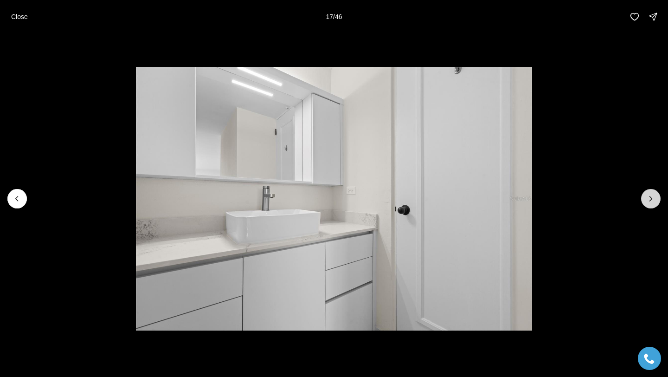
click at [647, 200] on icon "Next slide" at bounding box center [650, 198] width 9 height 9
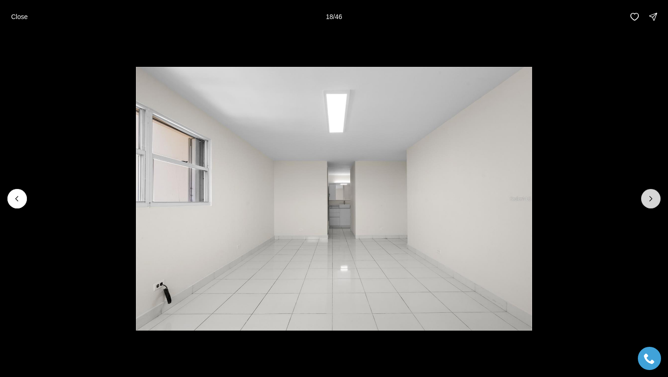
click at [647, 200] on icon "Next slide" at bounding box center [650, 198] width 9 height 9
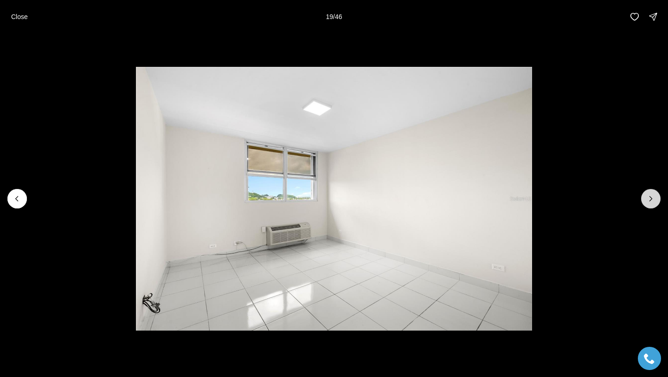
click at [647, 200] on icon "Next slide" at bounding box center [650, 198] width 9 height 9
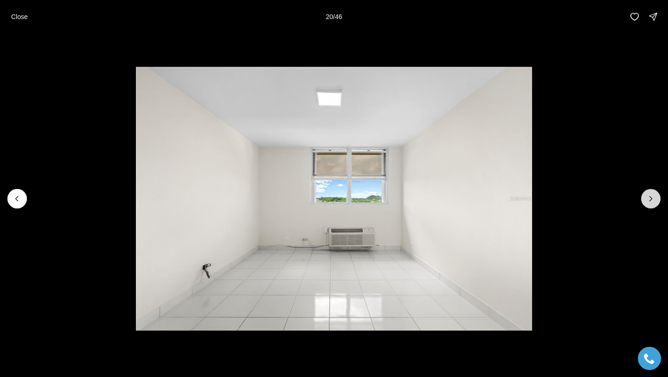
click at [646, 200] on icon "Next slide" at bounding box center [650, 198] width 9 height 9
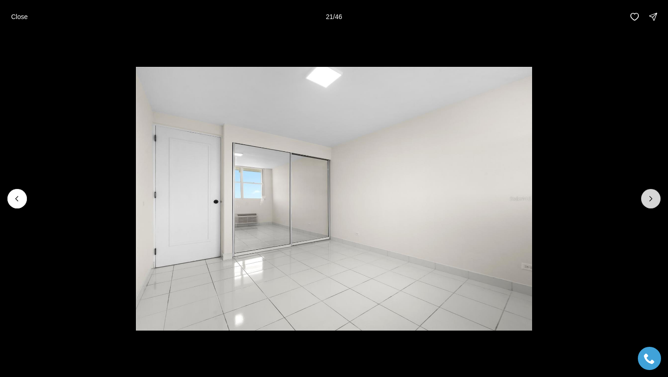
click at [646, 200] on icon "Next slide" at bounding box center [650, 198] width 9 height 9
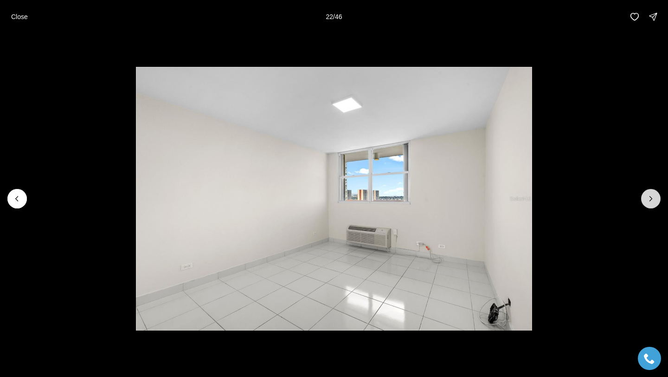
click at [646, 200] on icon "Next slide" at bounding box center [650, 198] width 9 height 9
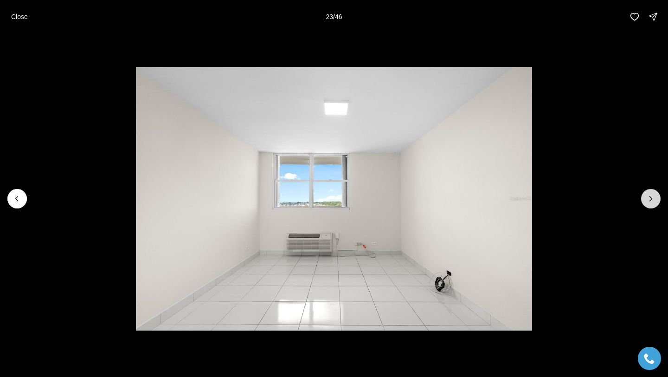
click at [647, 200] on icon "Next slide" at bounding box center [650, 198] width 9 height 9
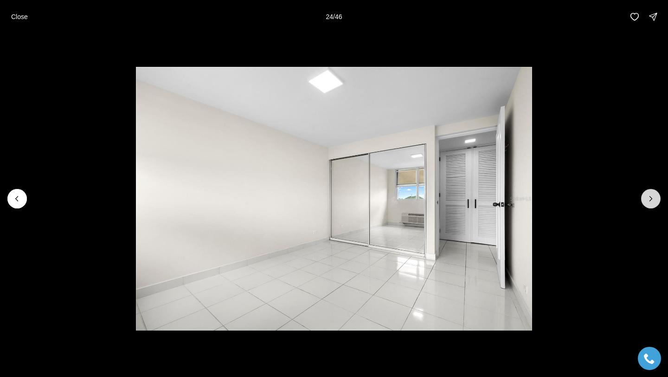
click at [647, 200] on icon "Next slide" at bounding box center [650, 198] width 9 height 9
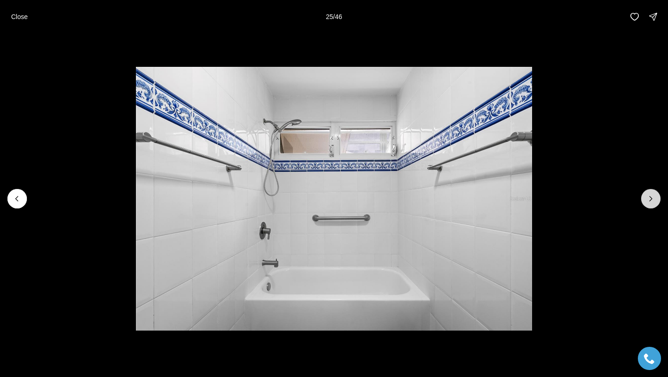
click at [647, 200] on icon "Next slide" at bounding box center [650, 198] width 9 height 9
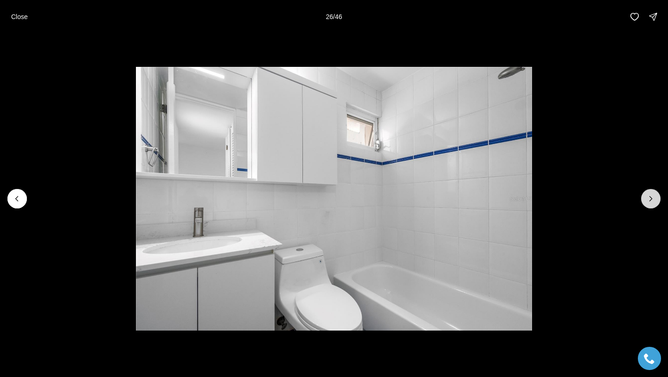
click at [647, 200] on icon "Next slide" at bounding box center [650, 198] width 9 height 9
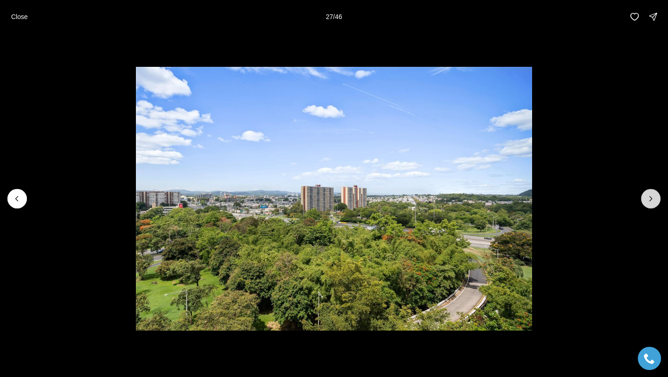
click at [647, 200] on icon "Next slide" at bounding box center [650, 198] width 9 height 9
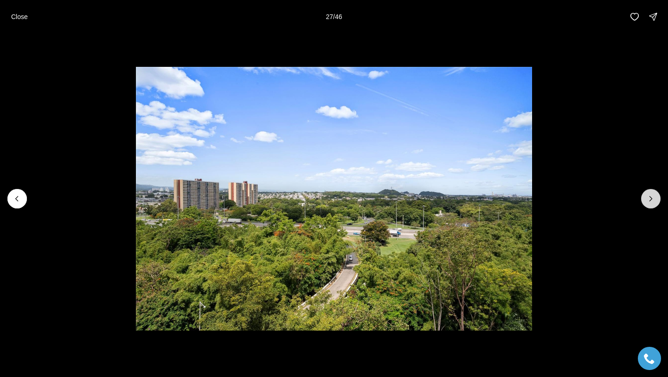
click at [649, 200] on icon "Next slide" at bounding box center [650, 198] width 9 height 9
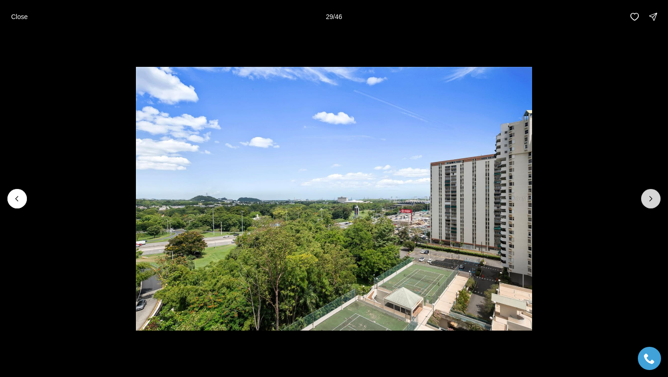
click at [649, 200] on icon "Next slide" at bounding box center [650, 198] width 9 height 9
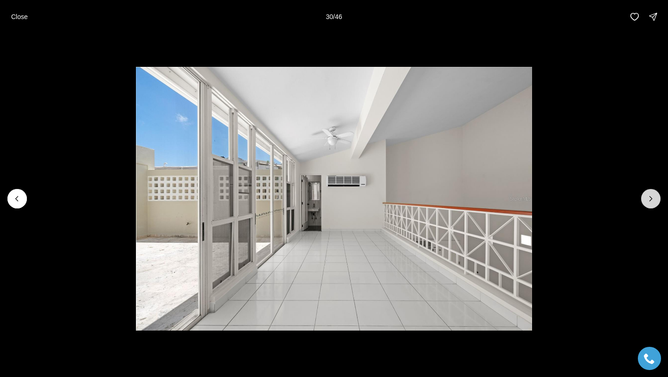
click at [649, 200] on icon "Next slide" at bounding box center [650, 198] width 9 height 9
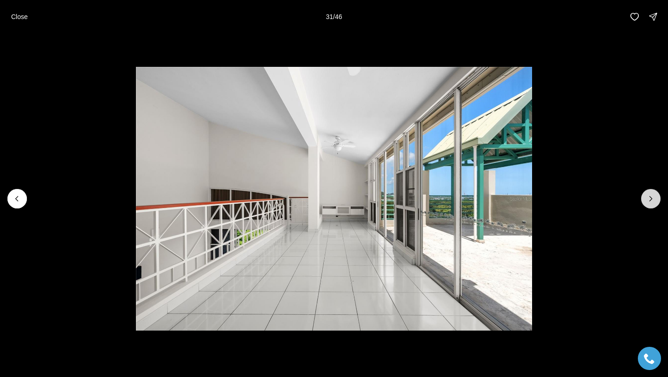
click at [647, 200] on icon "Next slide" at bounding box center [650, 198] width 9 height 9
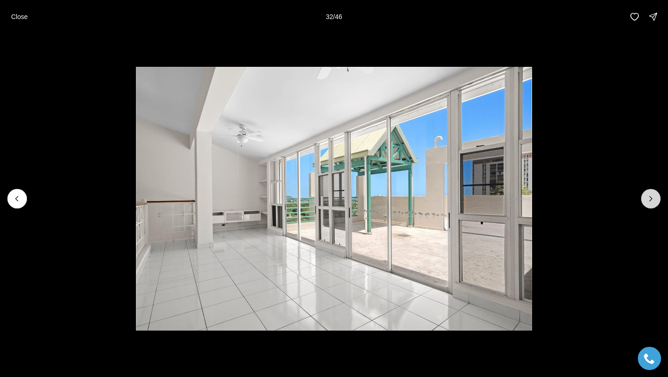
click at [647, 200] on icon "Next slide" at bounding box center [650, 198] width 9 height 9
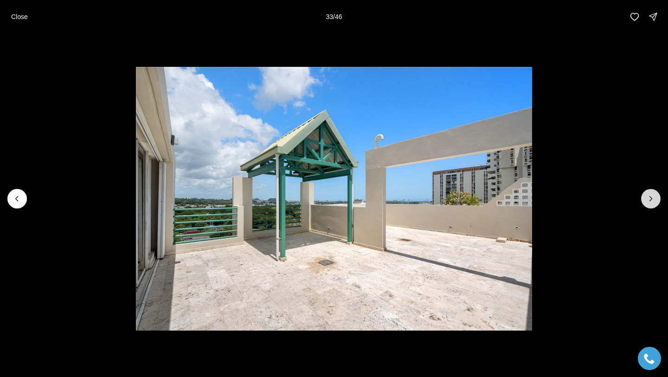
click at [647, 200] on icon "Next slide" at bounding box center [650, 198] width 9 height 9
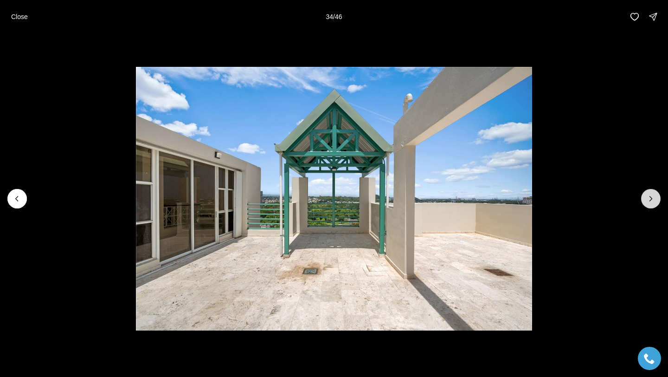
click at [647, 200] on icon "Next slide" at bounding box center [650, 198] width 9 height 9
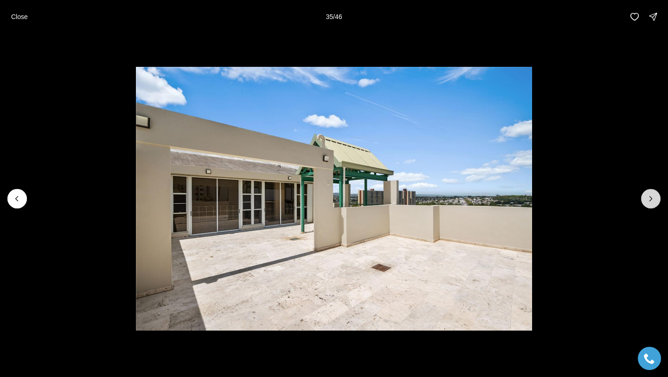
click at [647, 200] on icon "Next slide" at bounding box center [650, 198] width 9 height 9
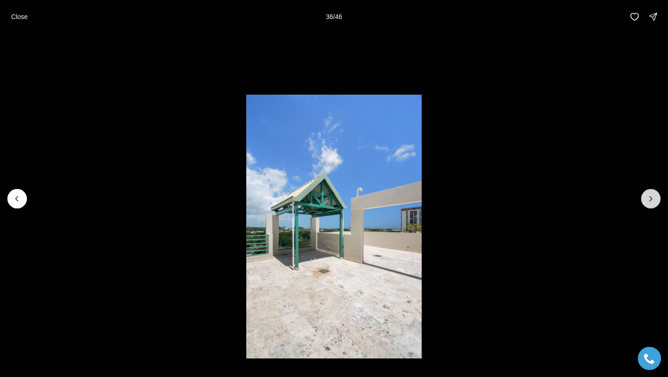
click at [647, 200] on icon "Next slide" at bounding box center [650, 198] width 9 height 9
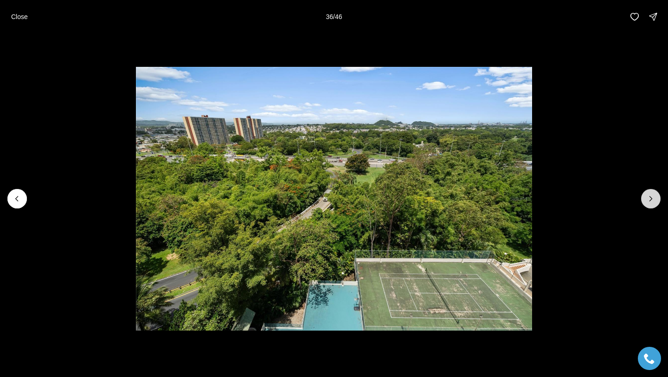
click at [647, 200] on icon "Next slide" at bounding box center [650, 198] width 9 height 9
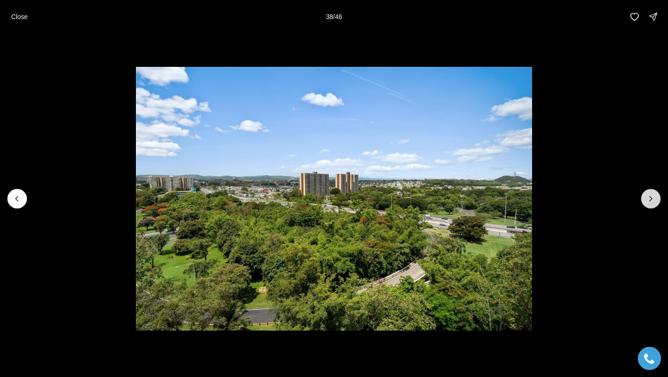
click at [647, 200] on icon "Next slide" at bounding box center [650, 198] width 9 height 9
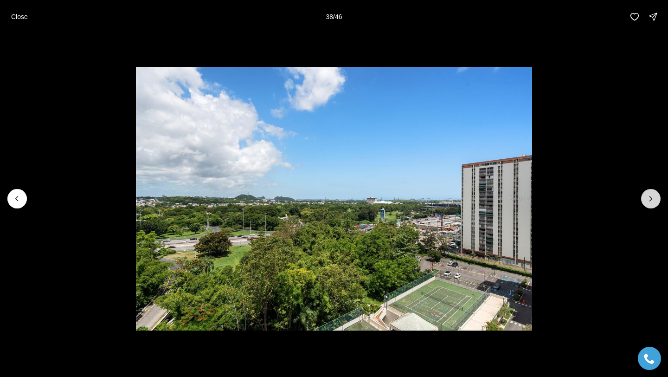
click at [647, 200] on icon "Next slide" at bounding box center [650, 198] width 9 height 9
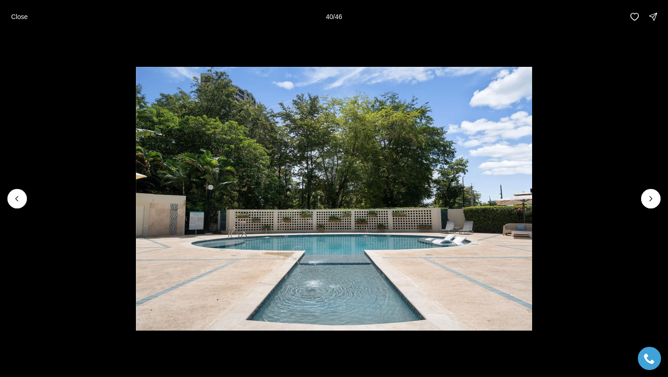
click at [632, 202] on li "40 of 46" at bounding box center [334, 198] width 668 height 330
click at [647, 199] on icon "Next slide" at bounding box center [650, 198] width 9 height 9
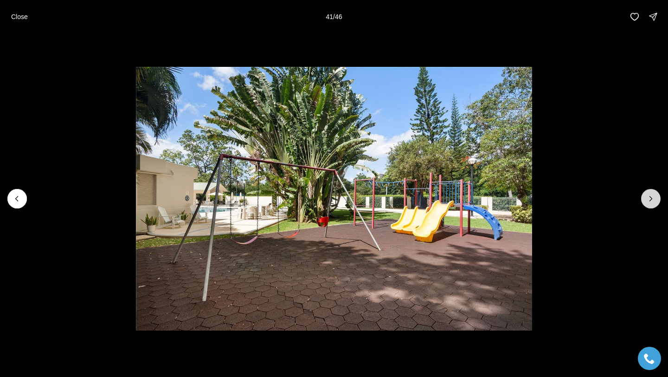
click at [655, 202] on icon "Next slide" at bounding box center [650, 198] width 9 height 9
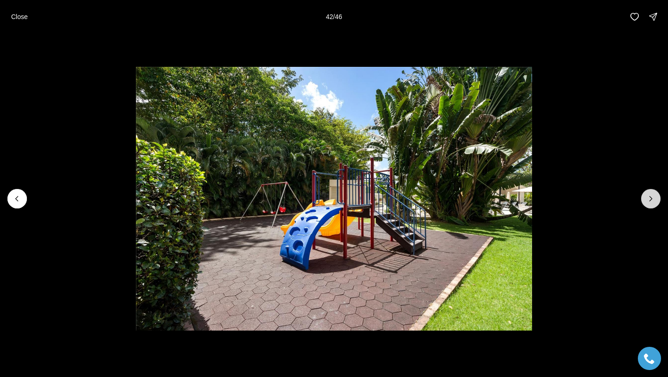
click at [655, 202] on icon "Next slide" at bounding box center [650, 198] width 9 height 9
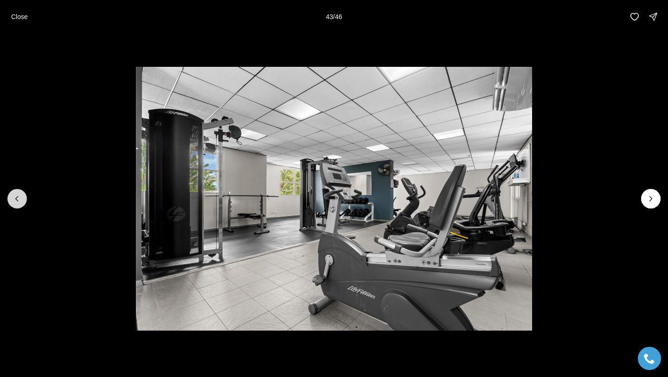
click at [24, 193] on button "Previous slide" at bounding box center [16, 198] width 19 height 19
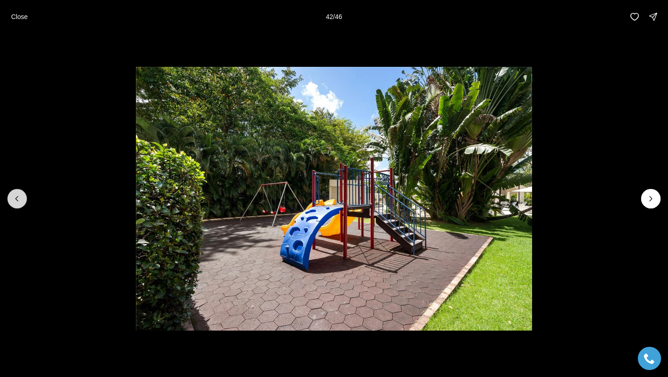
click at [19, 196] on icon "Previous slide" at bounding box center [17, 198] width 9 height 9
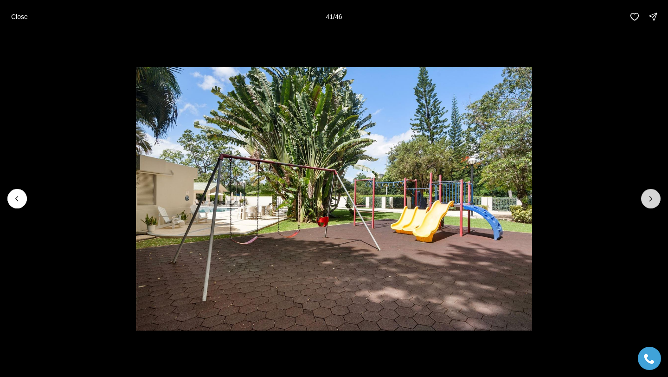
click at [649, 205] on button "Next slide" at bounding box center [650, 198] width 19 height 19
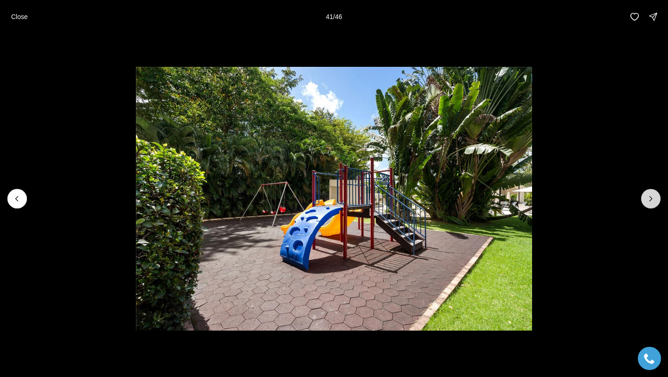
click at [649, 205] on button "Next slide" at bounding box center [650, 198] width 19 height 19
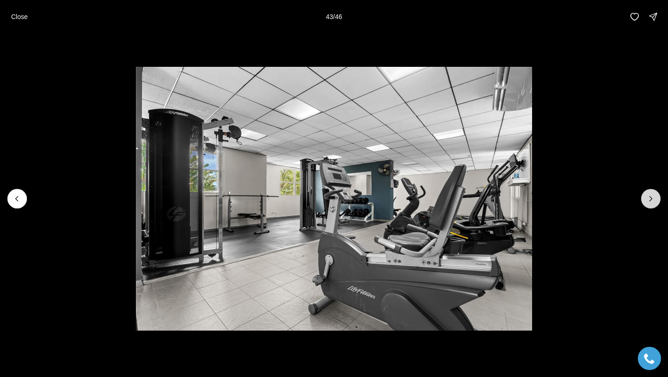
click at [649, 205] on button "Next slide" at bounding box center [650, 198] width 19 height 19
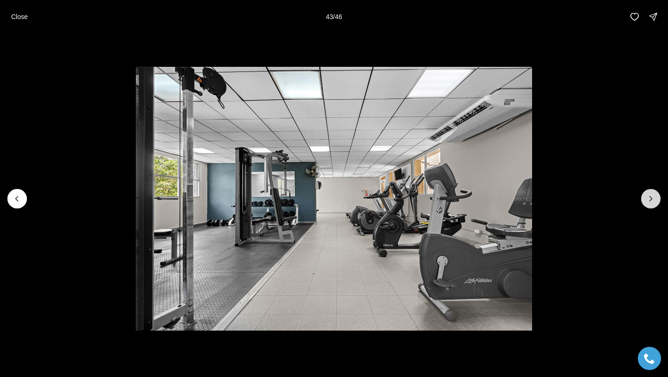
click at [649, 205] on button "Next slide" at bounding box center [650, 198] width 19 height 19
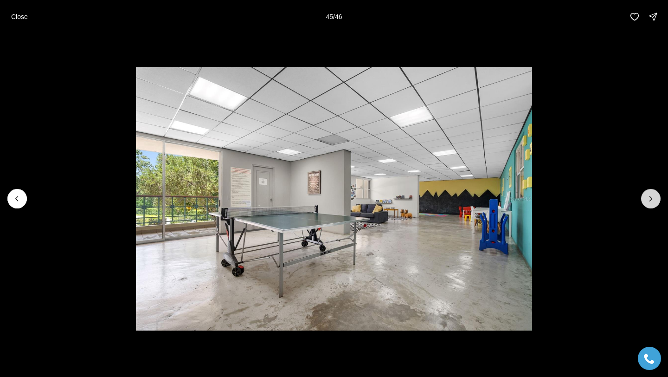
click at [649, 204] on button "Next slide" at bounding box center [650, 198] width 19 height 19
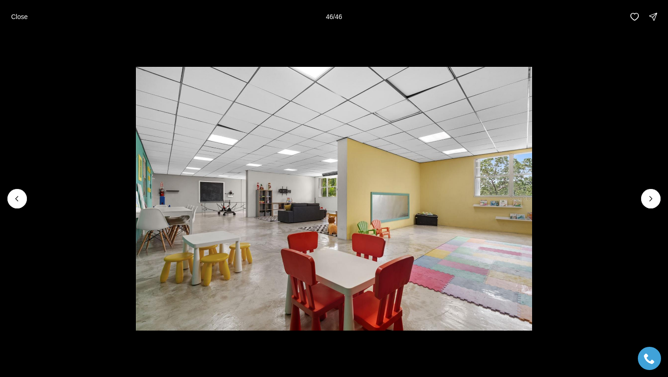
click at [649, 204] on div at bounding box center [650, 198] width 19 height 19
click at [650, 197] on div at bounding box center [650, 198] width 19 height 19
